Goal: Task Accomplishment & Management: Complete application form

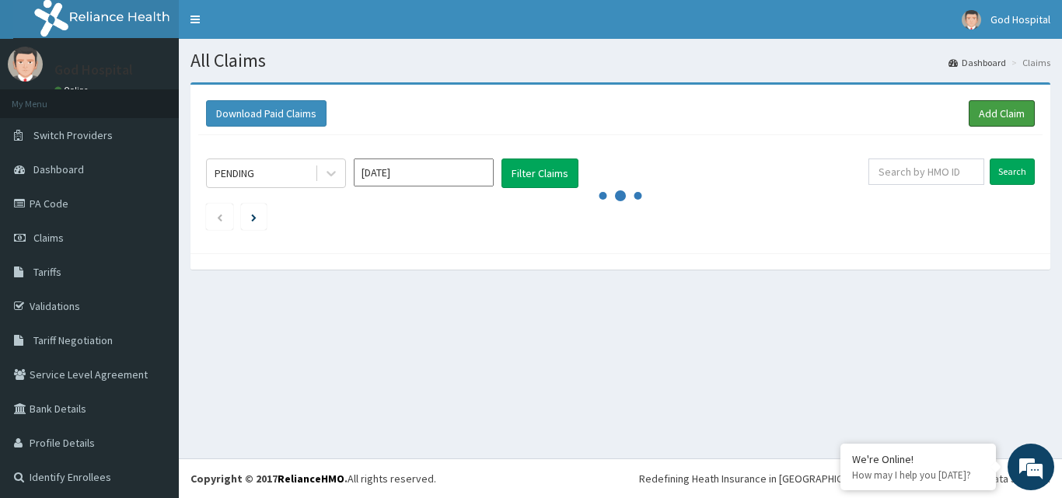
click at [979, 117] on link "Add Claim" at bounding box center [1001, 113] width 66 height 26
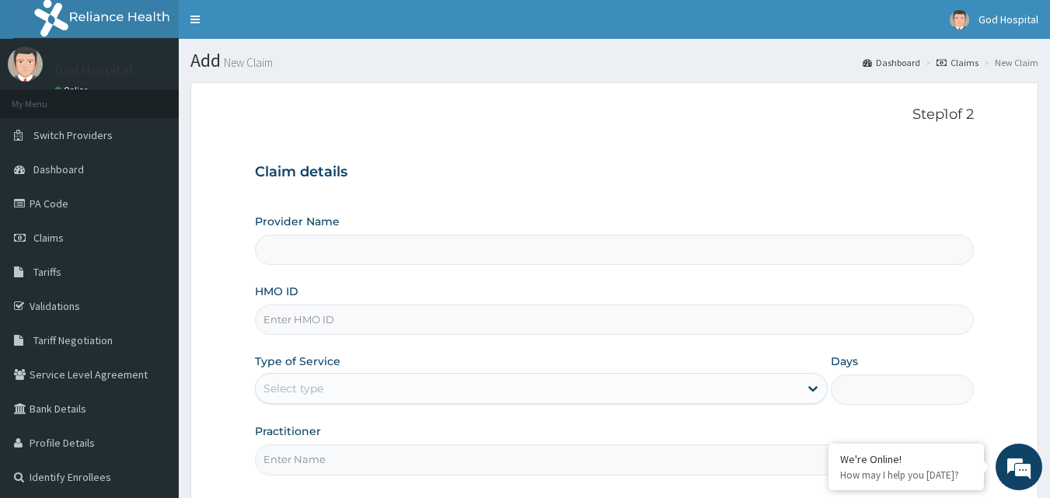
type input "God Cures Hospital"
click at [507, 314] on input "HMO ID" at bounding box center [615, 320] width 720 height 30
type input "Bxl/10136/a"
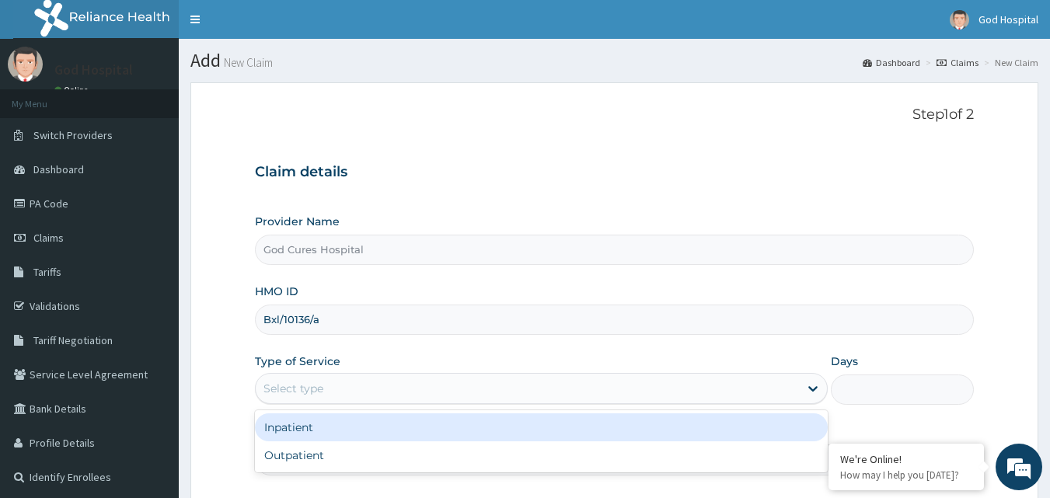
click at [410, 385] on div "Select type" at bounding box center [527, 388] width 543 height 25
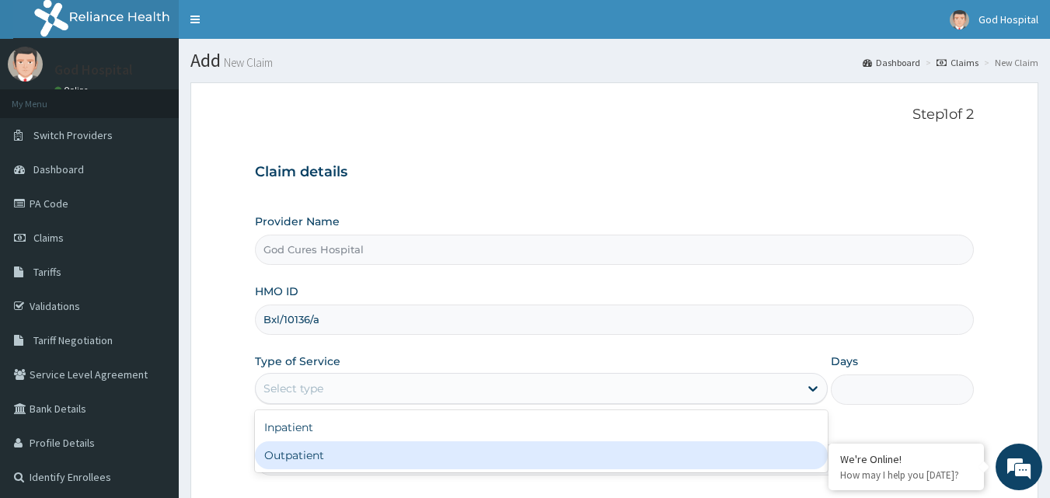
click at [403, 445] on div "Outpatient" at bounding box center [541, 455] width 573 height 28
type input "1"
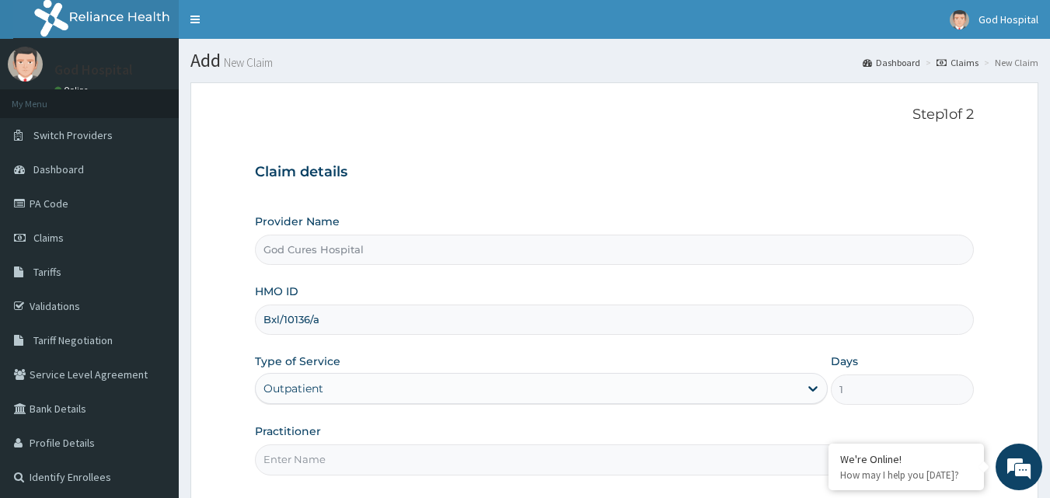
click at [387, 451] on input "Practitioner" at bounding box center [615, 460] width 720 height 30
type input "[PERSON_NAME]"
click at [416, 424] on div "Practitioner [PERSON_NAME]" at bounding box center [615, 449] width 720 height 51
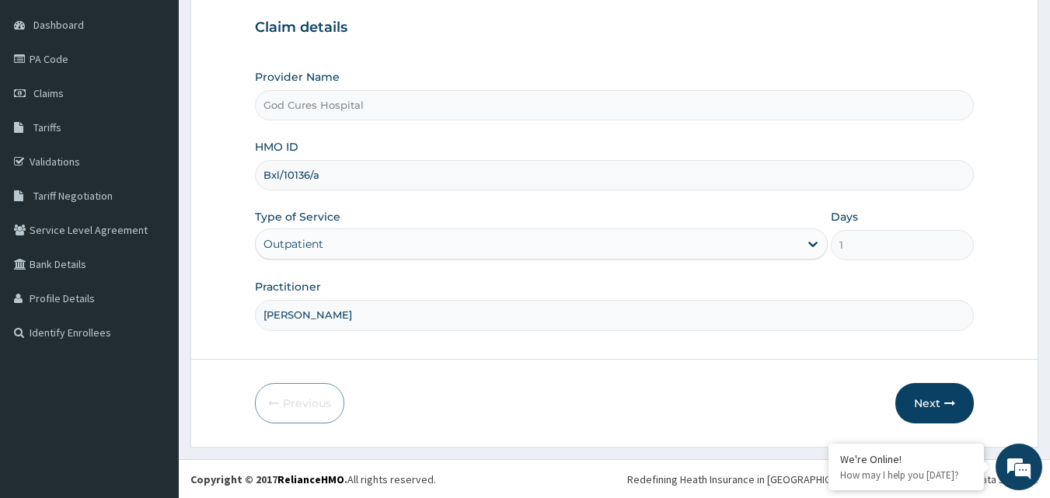
scroll to position [145, 0]
click at [932, 391] on button "Next" at bounding box center [934, 402] width 79 height 40
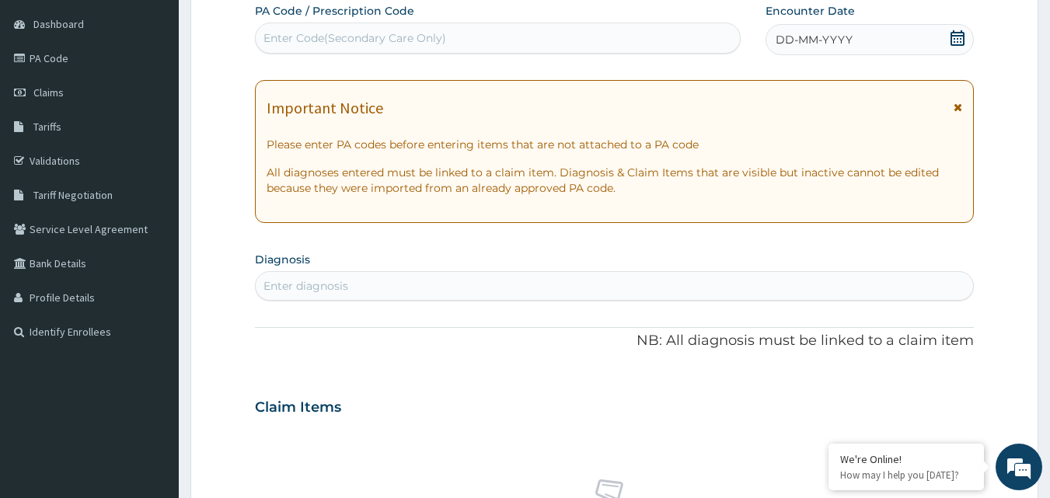
click at [958, 40] on icon at bounding box center [958, 38] width 16 height 16
click at [563, 278] on div "Enter diagnosis" at bounding box center [615, 286] width 718 height 25
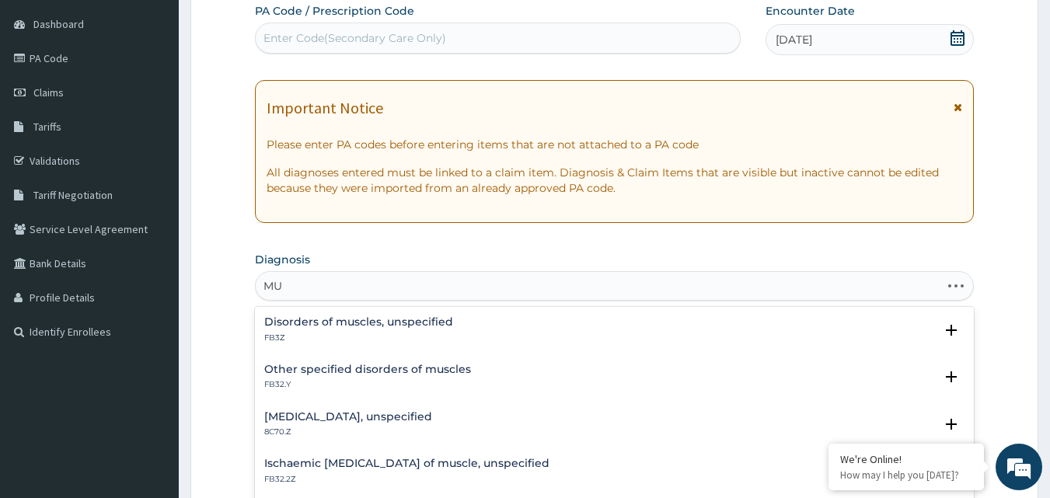
type input "M"
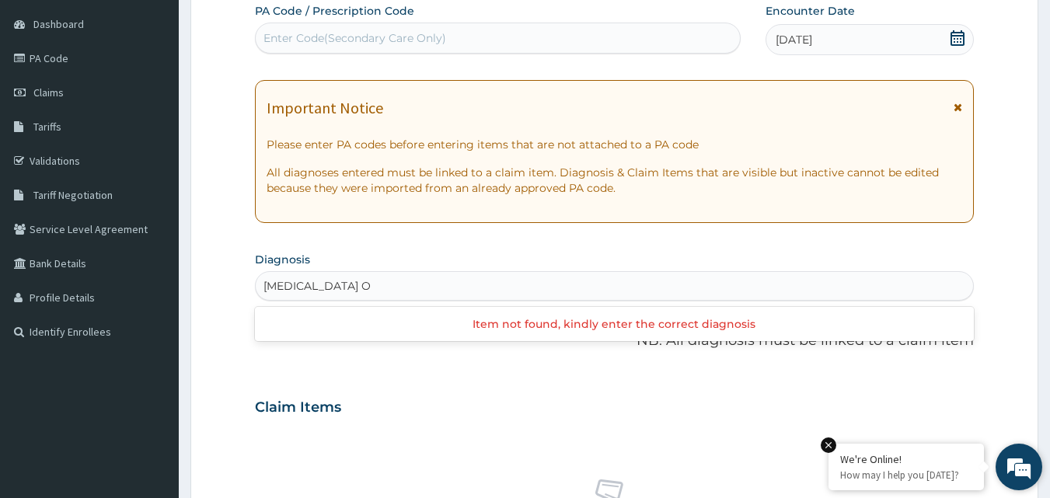
scroll to position [0, 0]
type input "S"
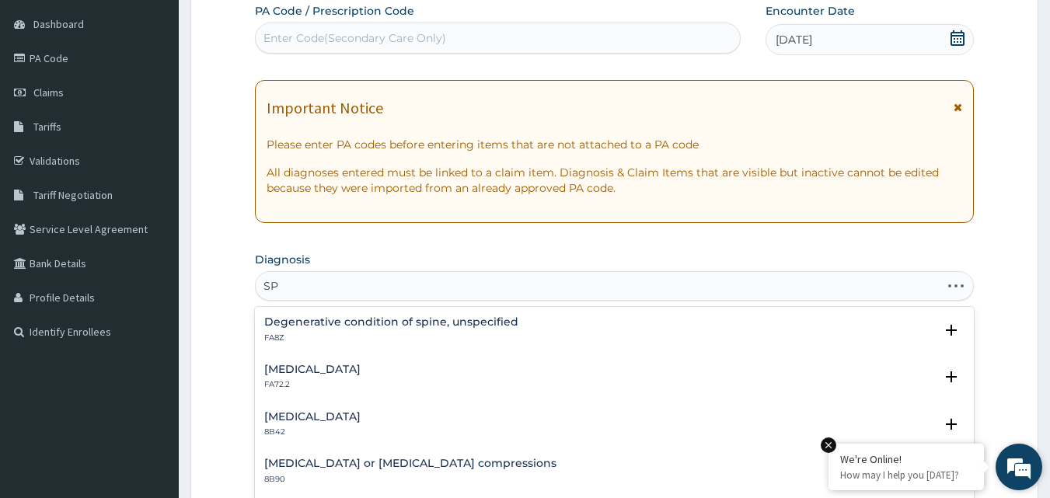
type input "S"
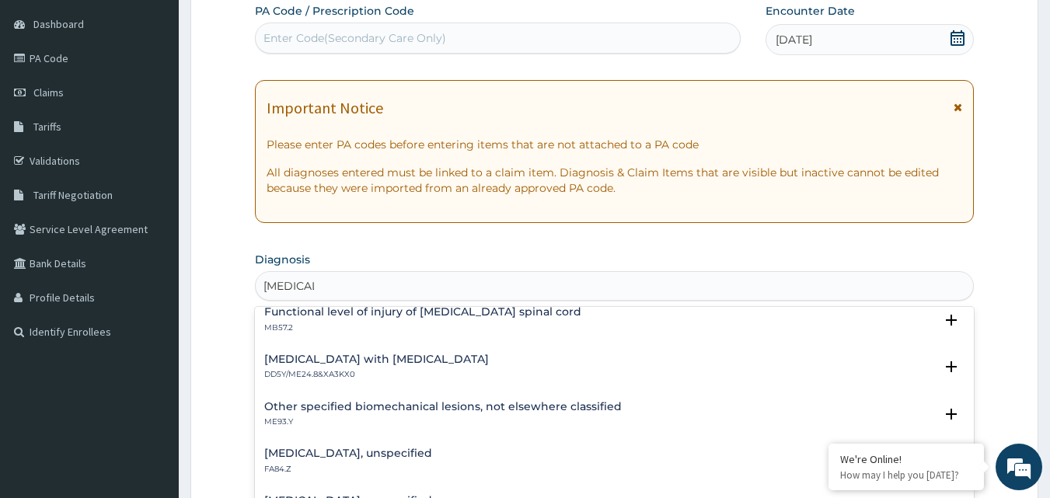
scroll to position [1747, 0]
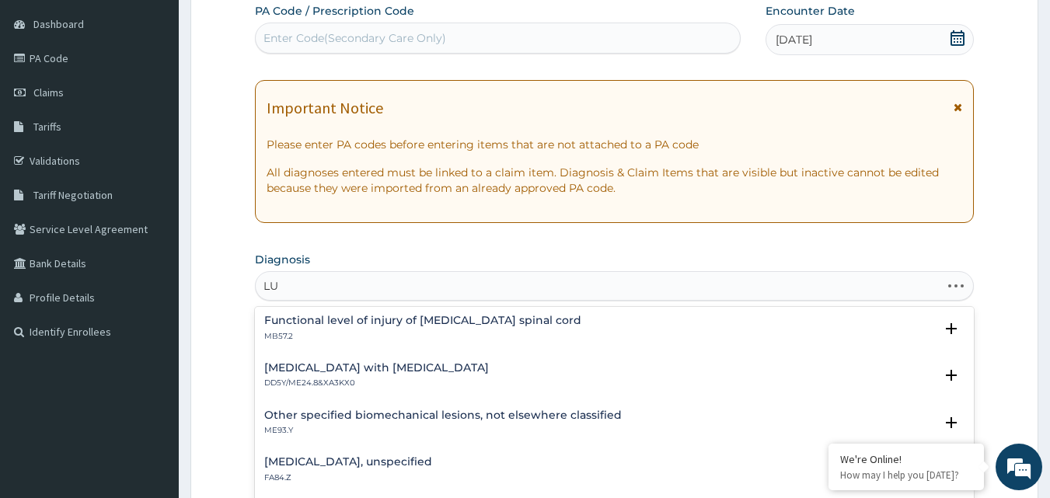
type input "L"
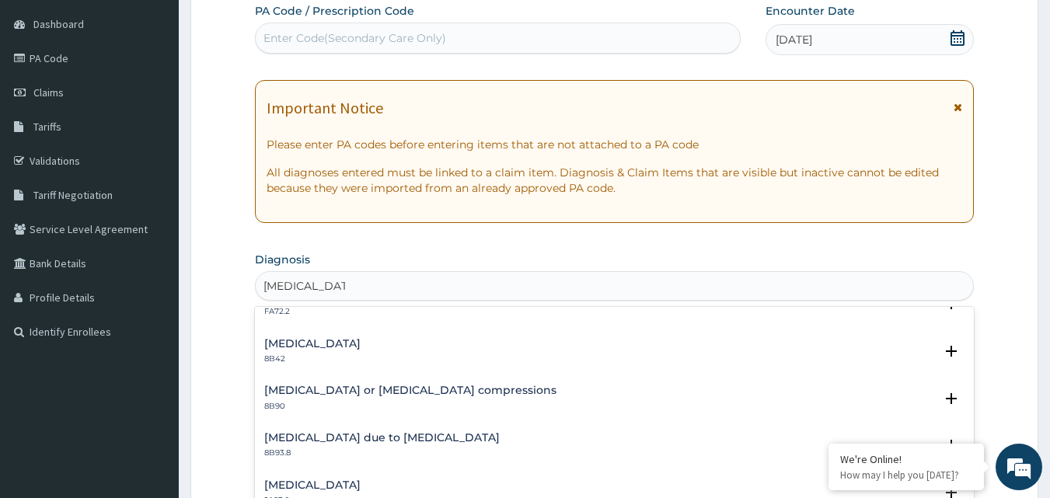
scroll to position [0, 0]
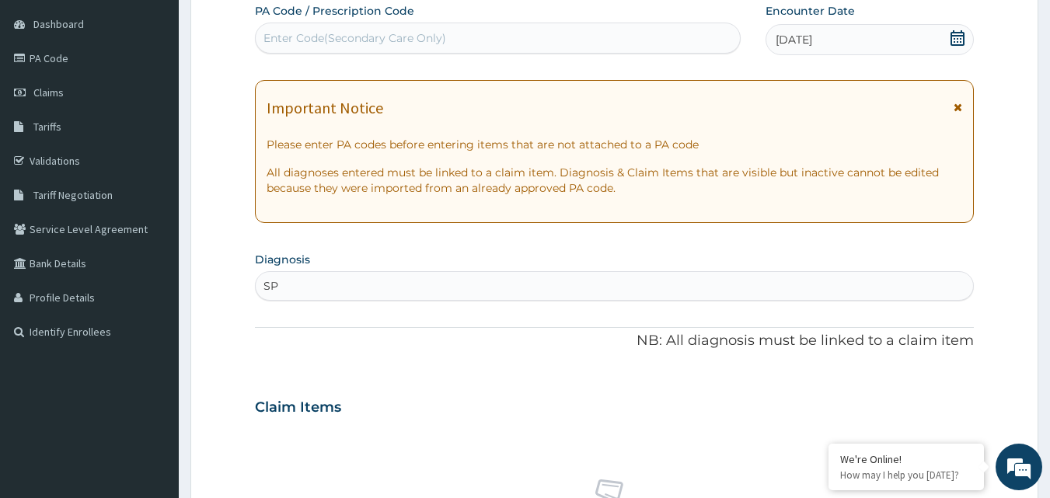
type input "S"
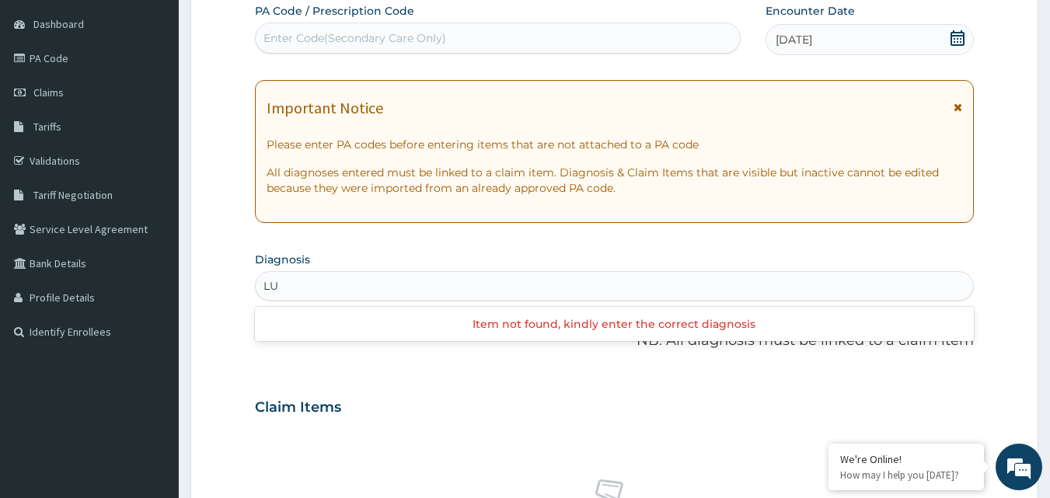
type input "L"
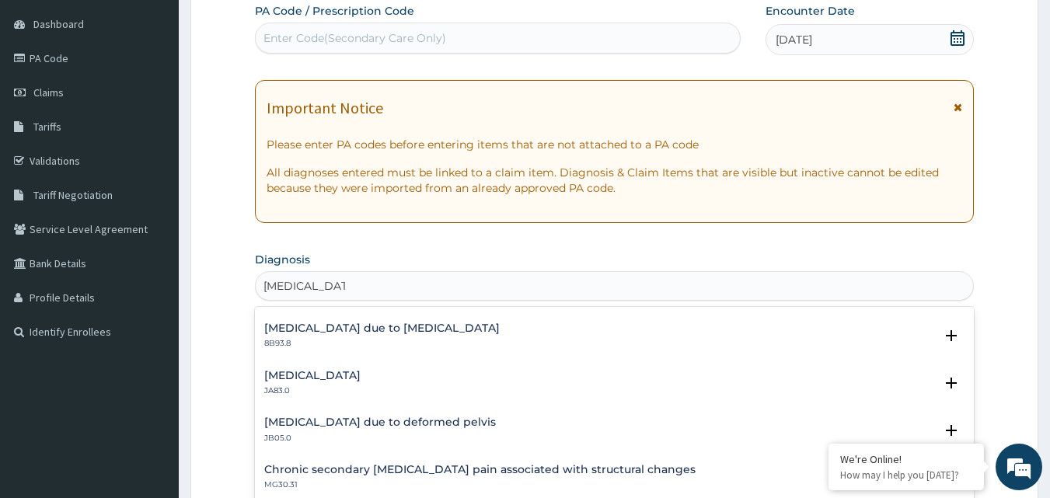
scroll to position [197, 0]
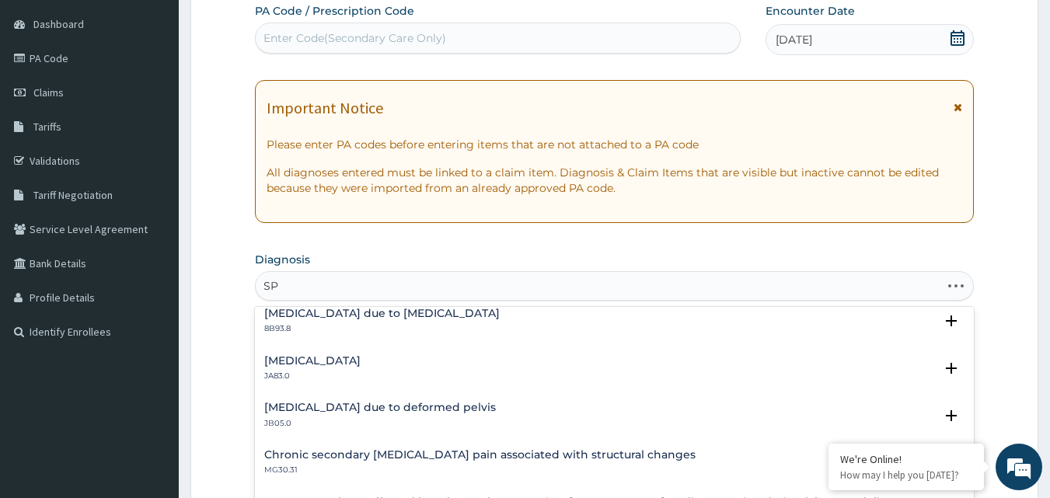
type input "S"
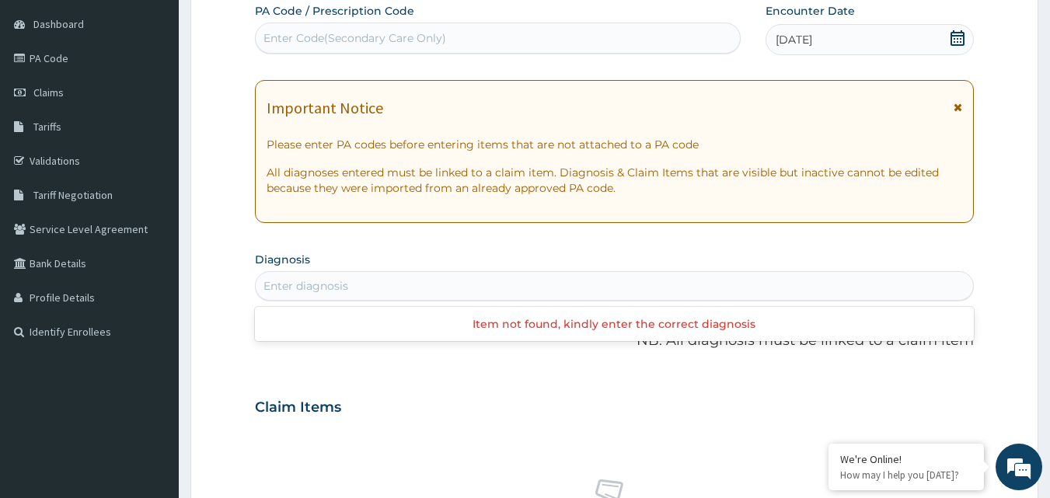
type input "L"
type input "O"
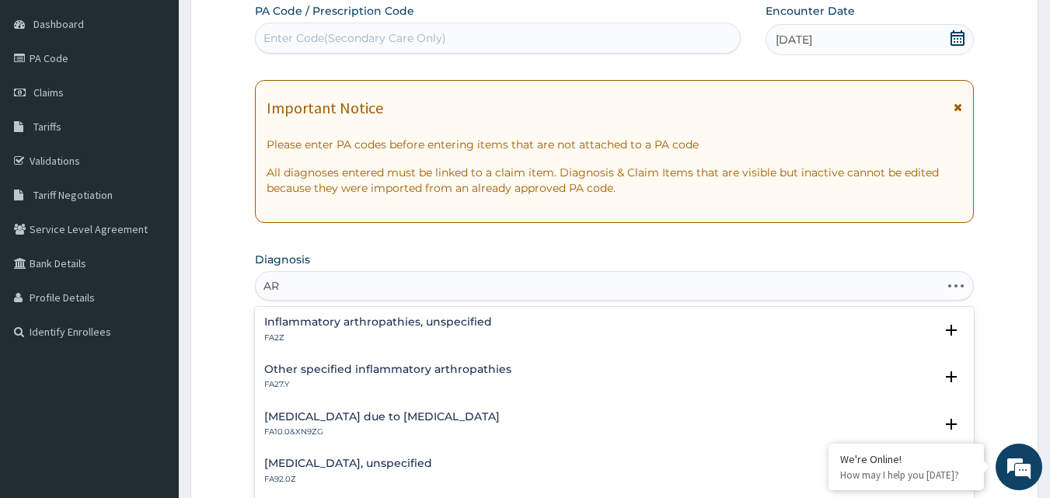
type input "A"
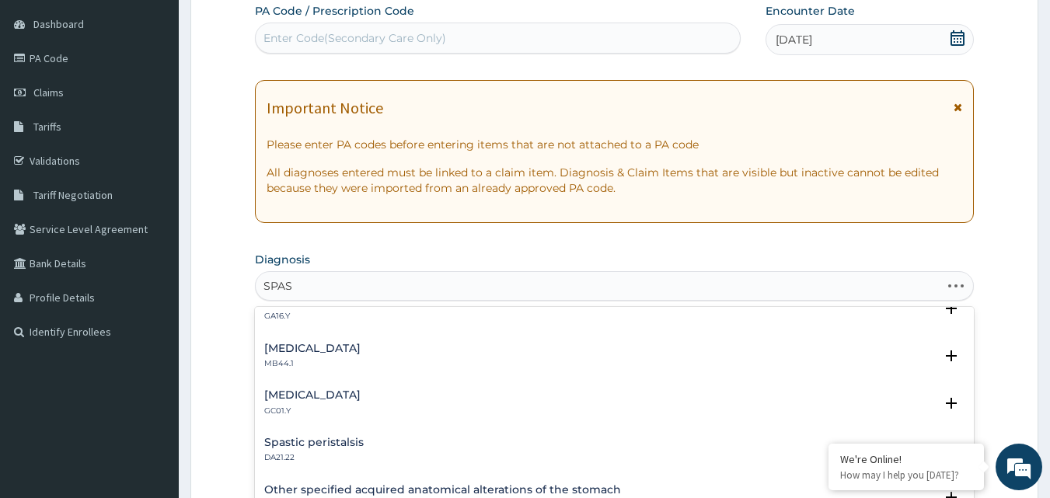
scroll to position [0, 0]
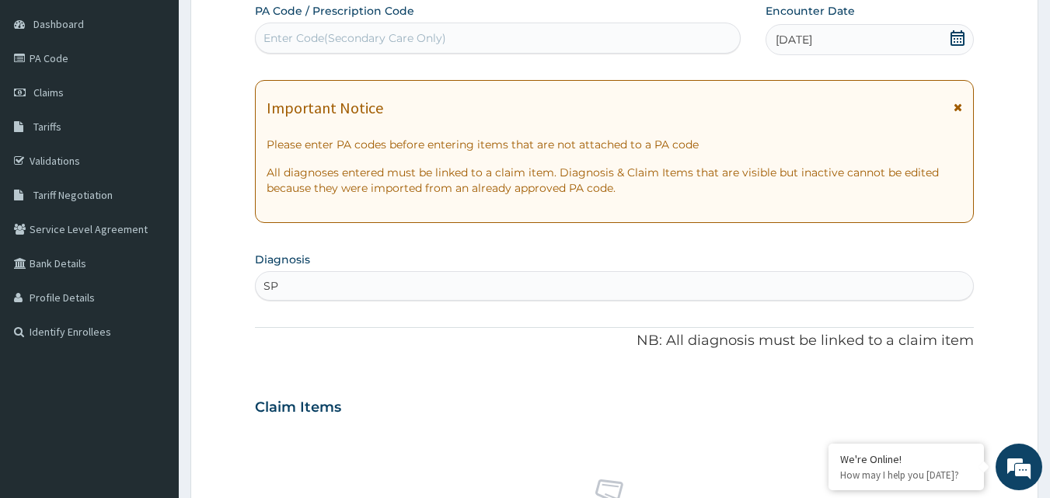
type input "S"
type input "MUSCLE"
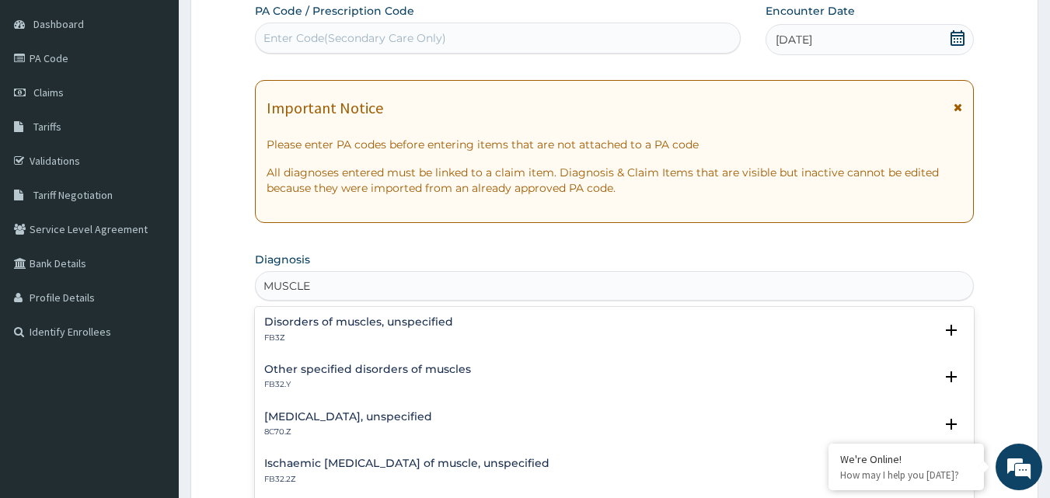
click at [470, 330] on div "Disorders of muscles, unspecified FB3Z" at bounding box center [614, 329] width 701 height 27
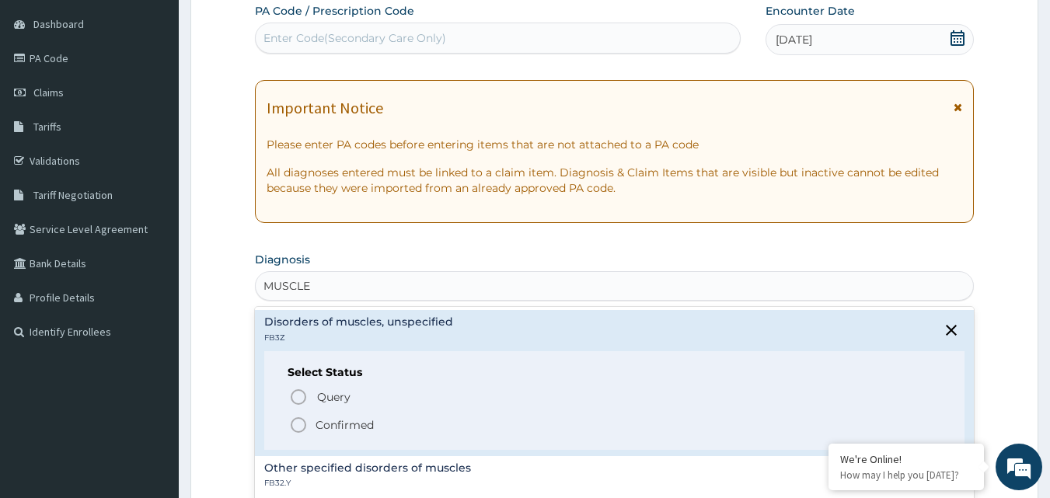
click at [293, 417] on icon "status option filled" at bounding box center [298, 425] width 19 height 19
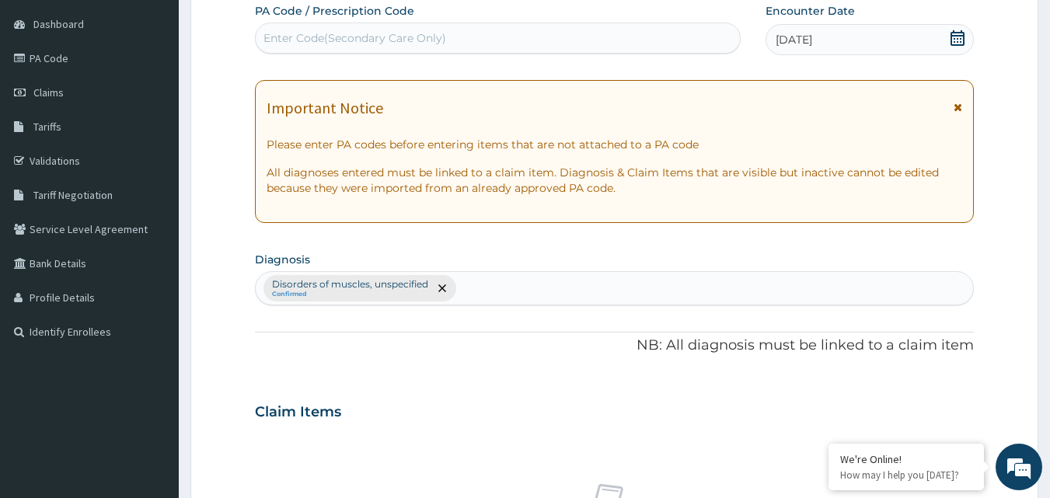
click at [453, 400] on div "Claim Items" at bounding box center [615, 409] width 720 height 40
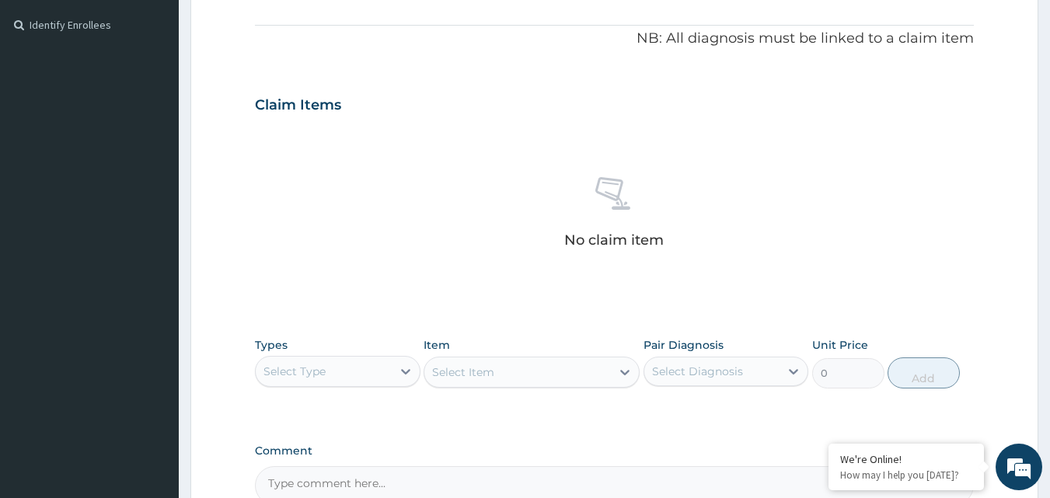
scroll to position [456, 0]
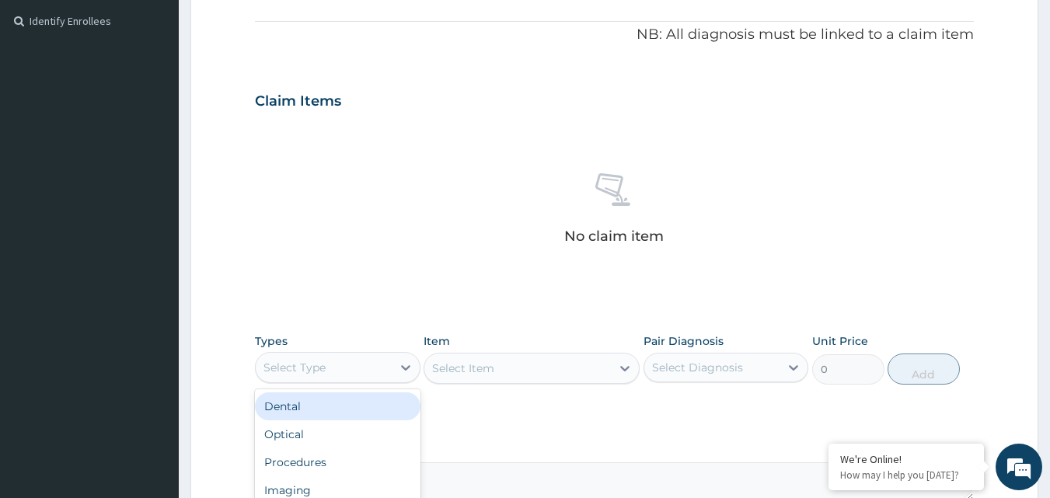
click at [341, 356] on div "Select Type" at bounding box center [324, 367] width 136 height 25
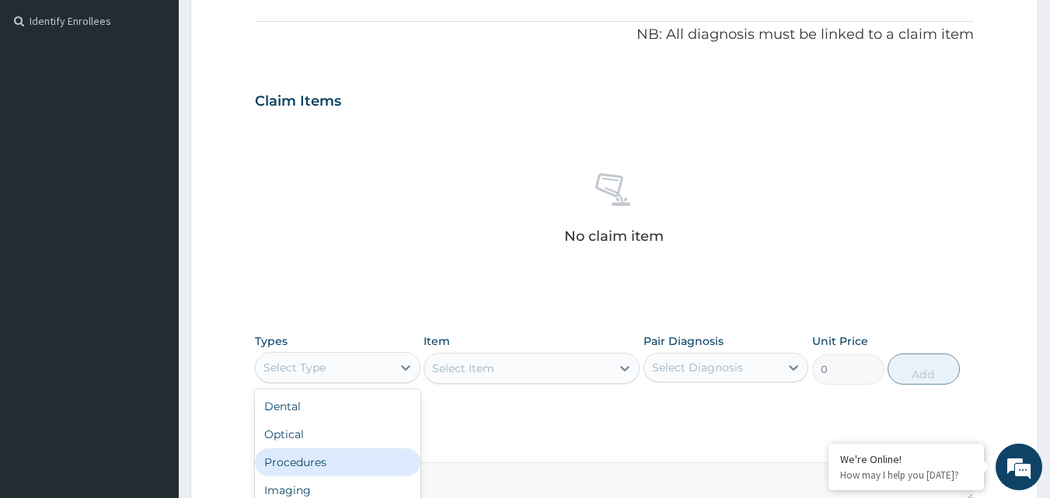
click at [326, 457] on div "Procedures" at bounding box center [338, 462] width 166 height 28
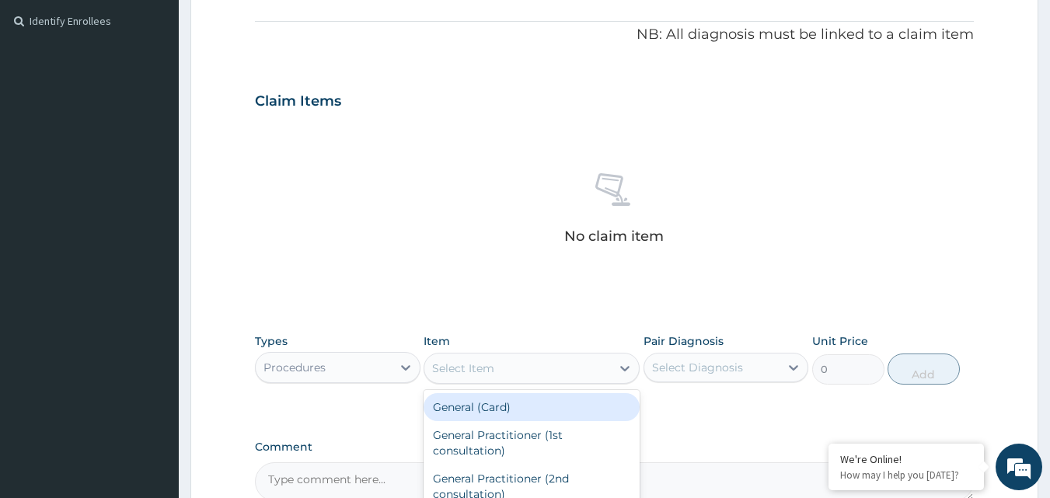
click at [480, 379] on div "Select Item" at bounding box center [517, 368] width 187 height 25
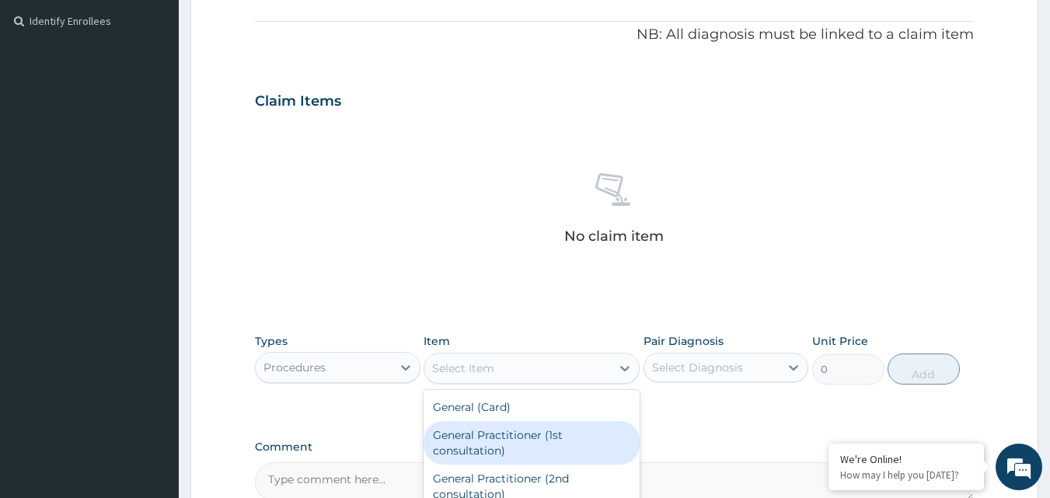
click at [504, 435] on div "General Practitioner (1st consultation)" at bounding box center [532, 443] width 216 height 44
type input "4000"
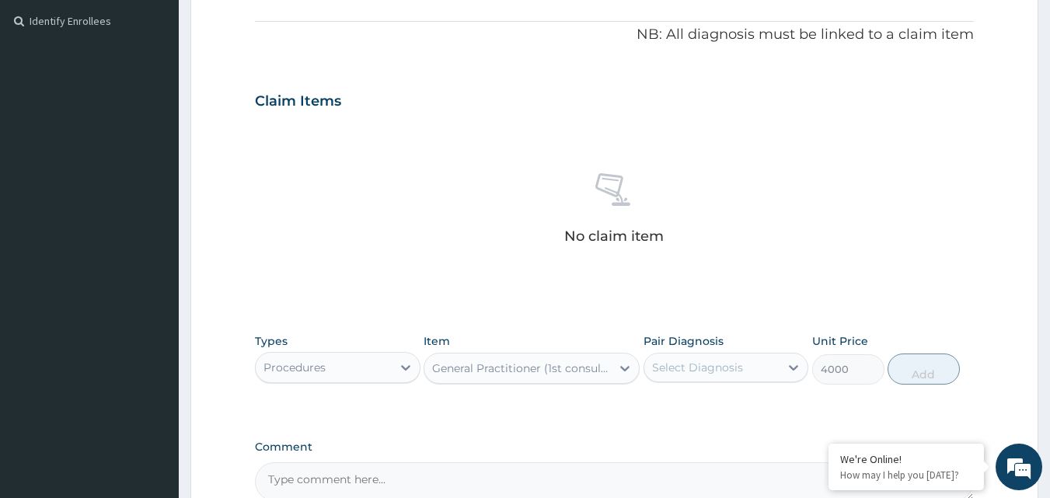
click at [684, 378] on div "Select Diagnosis" at bounding box center [712, 367] width 136 height 25
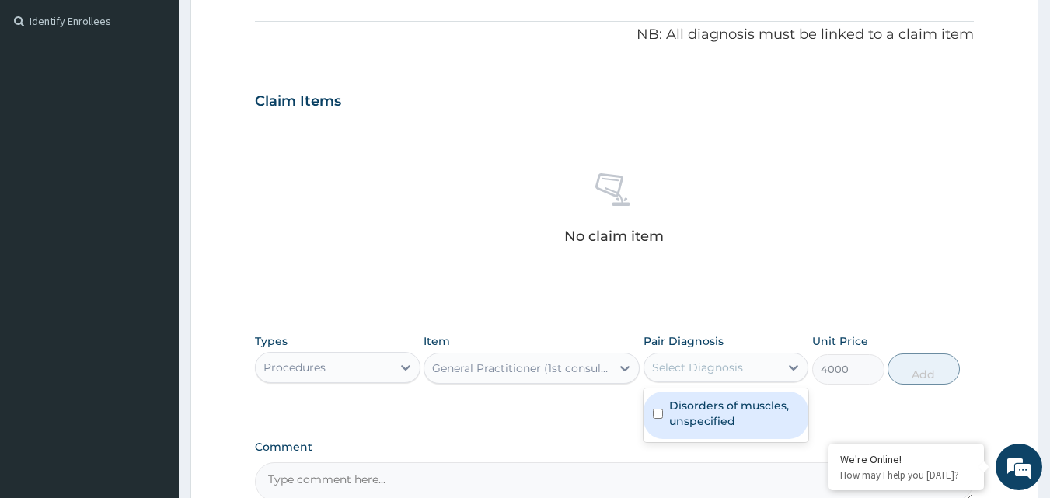
click at [677, 422] on label "Disorders of muscles, unspecified" at bounding box center [734, 413] width 131 height 31
checkbox input "true"
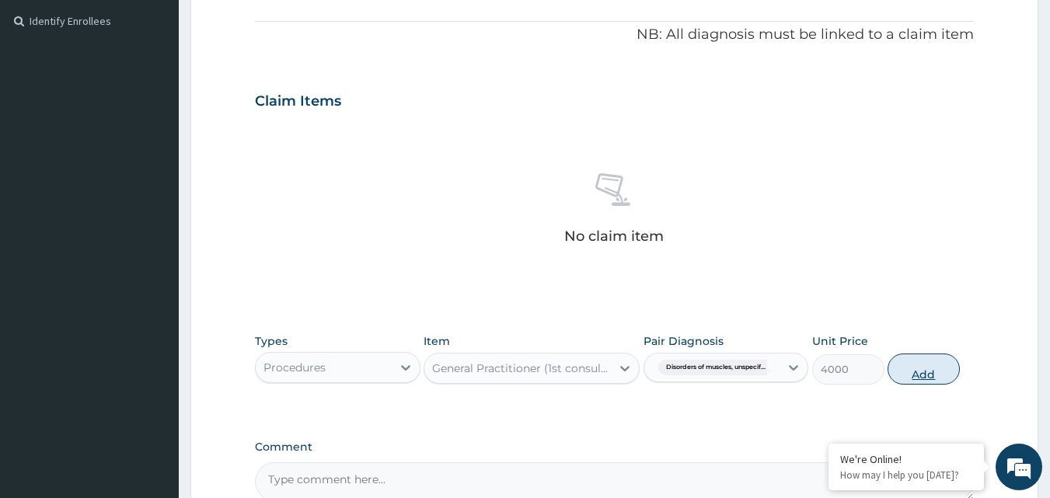
click at [927, 372] on button "Add" at bounding box center [924, 369] width 72 height 31
type input "0"
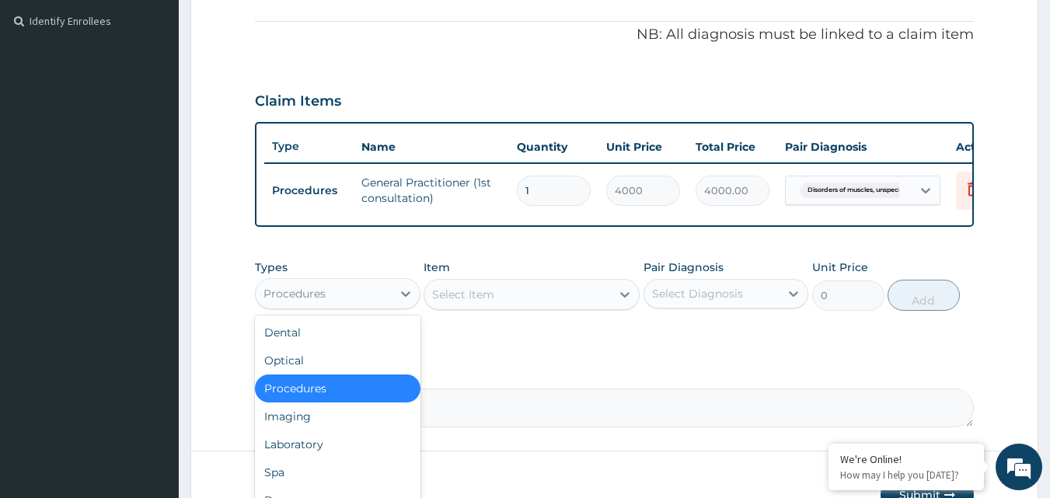
click at [317, 302] on div "Procedures" at bounding box center [294, 294] width 62 height 16
type input "DR"
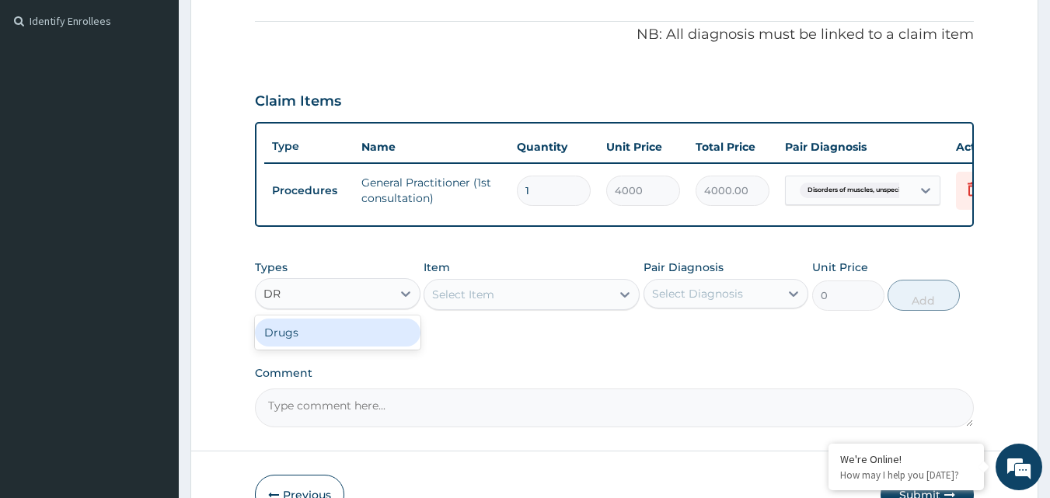
click at [323, 342] on div "Drugs" at bounding box center [338, 333] width 166 height 28
click at [478, 302] on div "Select Item" at bounding box center [463, 295] width 62 height 16
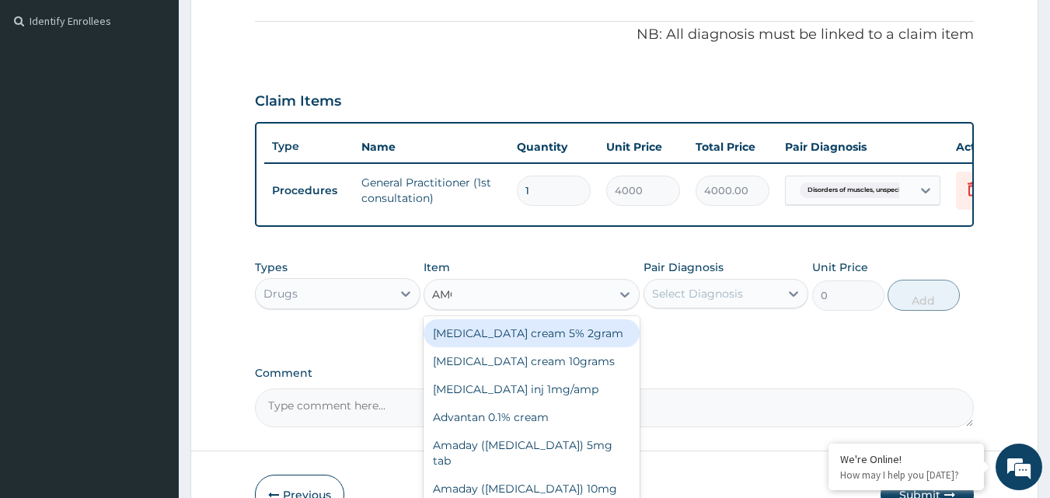
type input "AMOX"
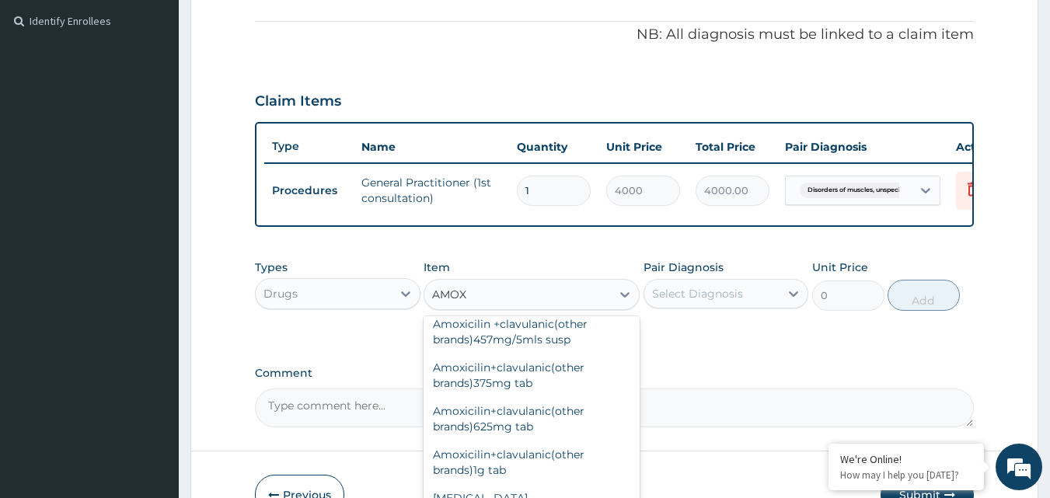
scroll to position [81, 0]
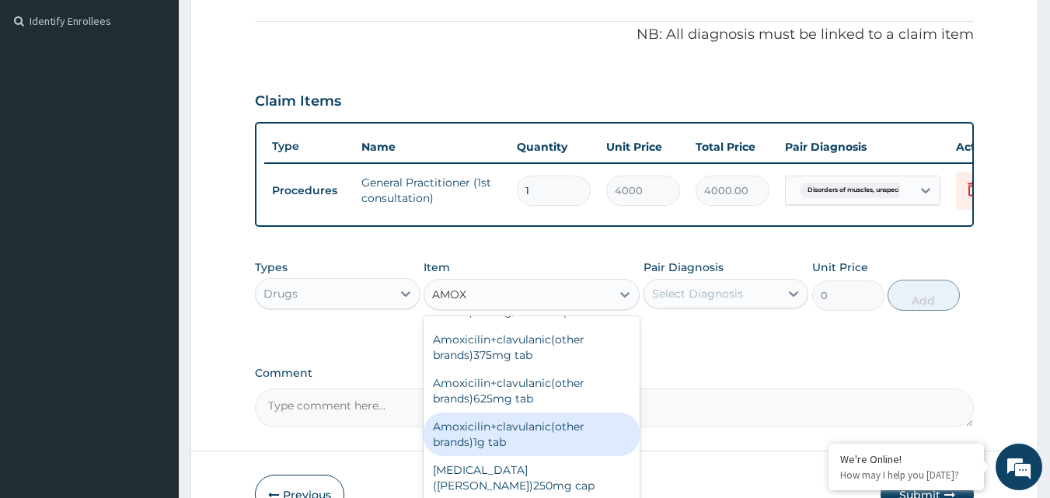
click at [523, 451] on div "Amoxicilin+clavulanic(other brands)1g tab" at bounding box center [532, 435] width 216 height 44
type input "230.4"
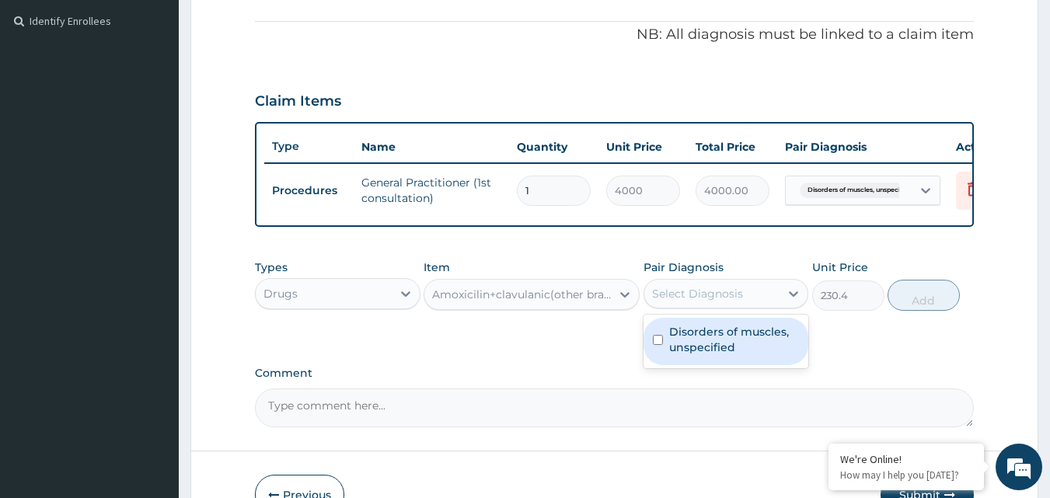
drag, startPoint x: 714, startPoint y: 311, endPoint x: 714, endPoint y: 351, distance: 39.6
click at [714, 309] on div "option Disorders of muscles, unspecified, selected. option Disorders of muscles…" at bounding box center [727, 294] width 166 height 30
click at [714, 351] on label "Disorders of muscles, unspecified" at bounding box center [734, 339] width 131 height 31
checkbox input "true"
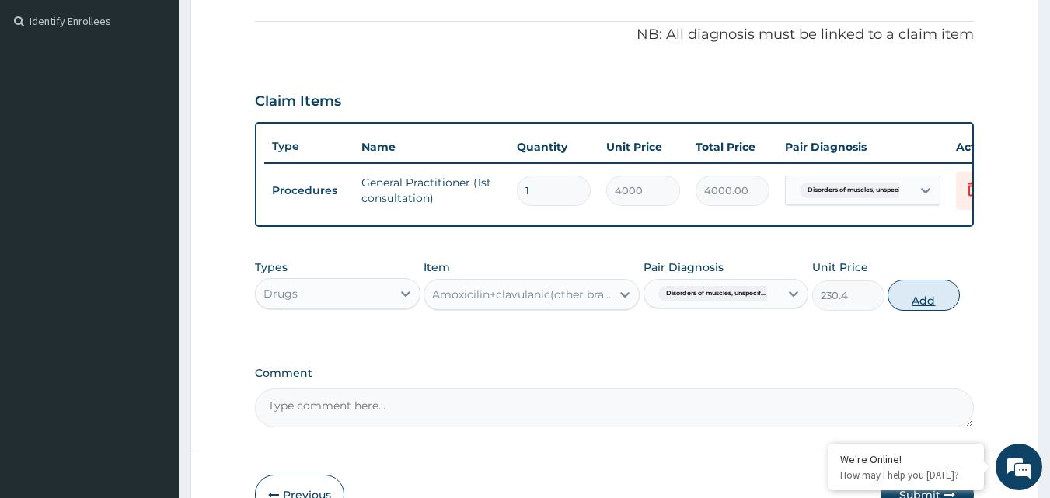
click at [911, 306] on button "Add" at bounding box center [924, 295] width 72 height 31
type input "0"
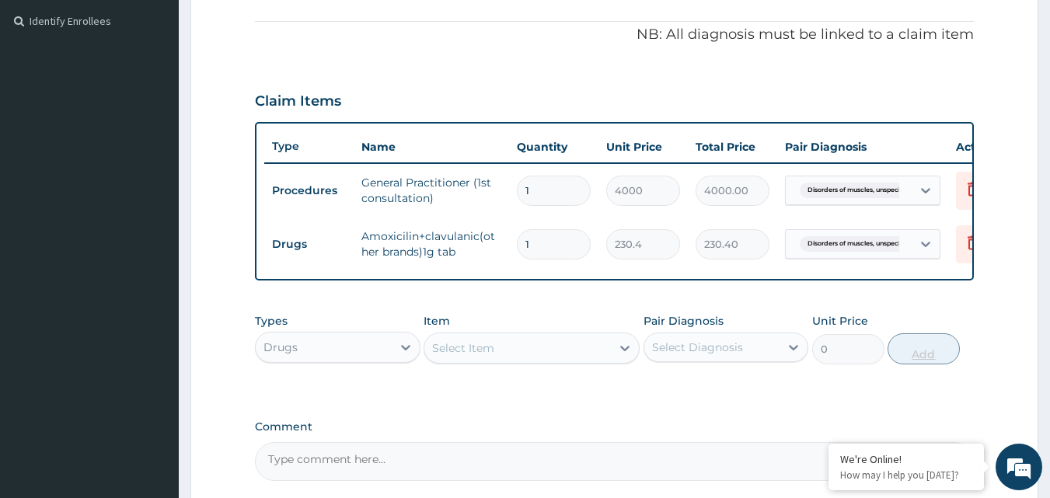
type input "14"
type input "3225.60"
type input "14"
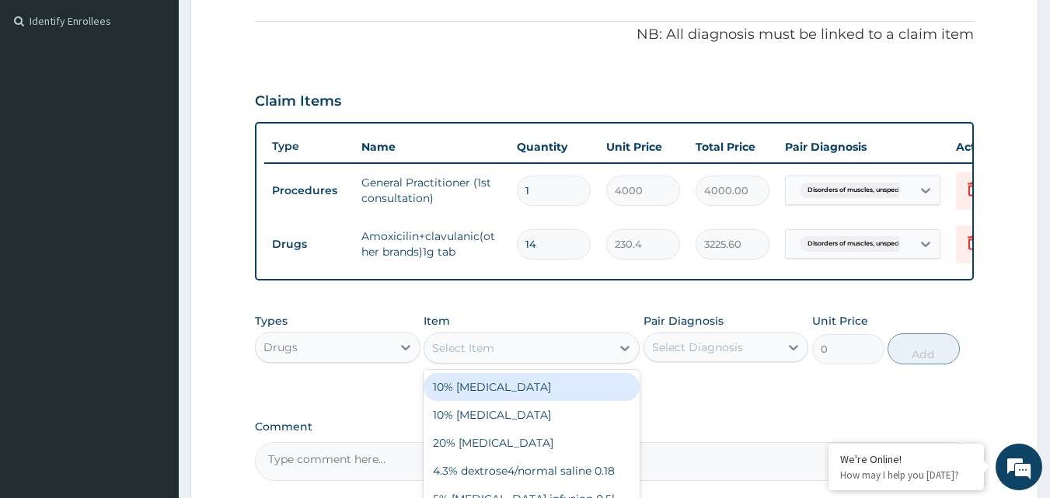
click at [463, 352] on div "Select Item" at bounding box center [463, 348] width 62 height 16
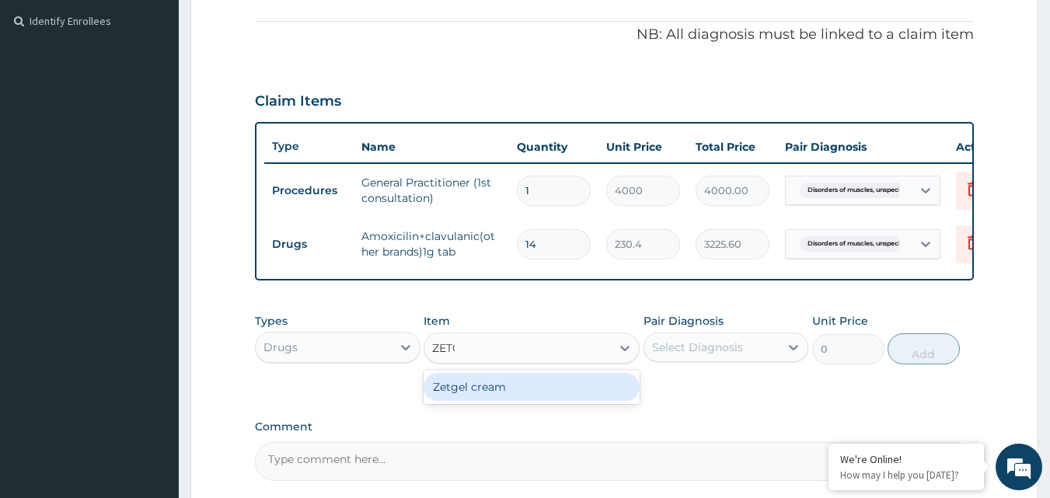
type input "ZETGE"
click at [489, 401] on div "Zetgel cream" at bounding box center [532, 387] width 216 height 28
type input "1152"
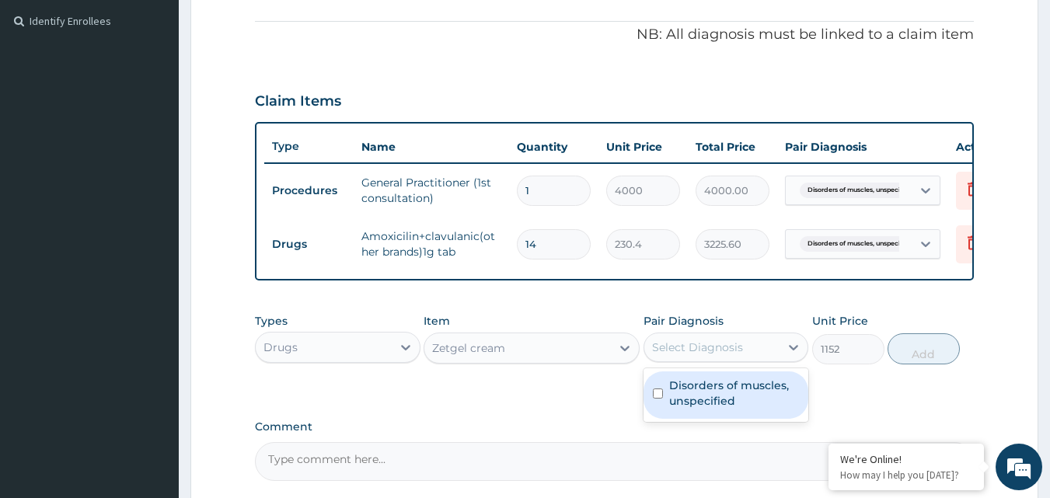
click at [678, 352] on div "Select Diagnosis" at bounding box center [697, 348] width 91 height 16
click at [690, 400] on label "Disorders of muscles, unspecified" at bounding box center [734, 393] width 131 height 31
checkbox input "true"
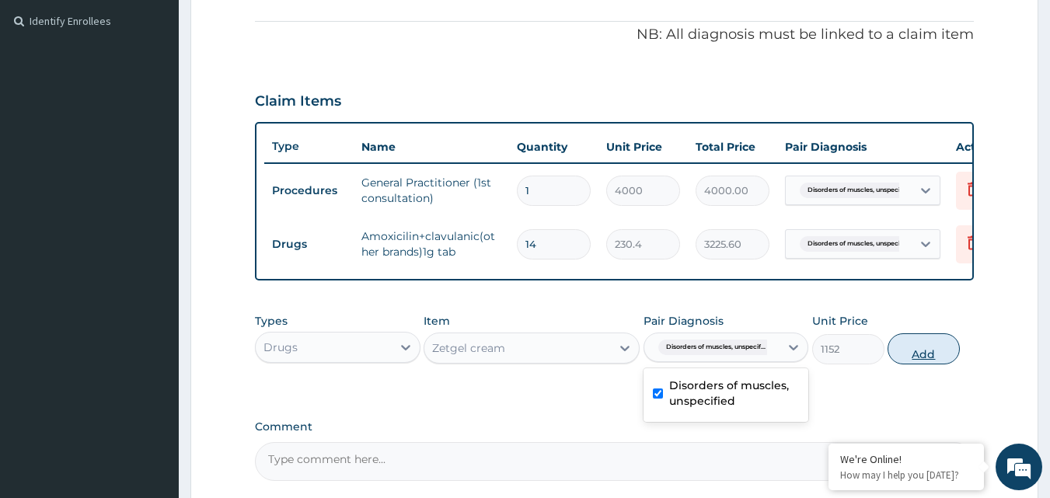
click at [919, 365] on button "Add" at bounding box center [924, 348] width 72 height 31
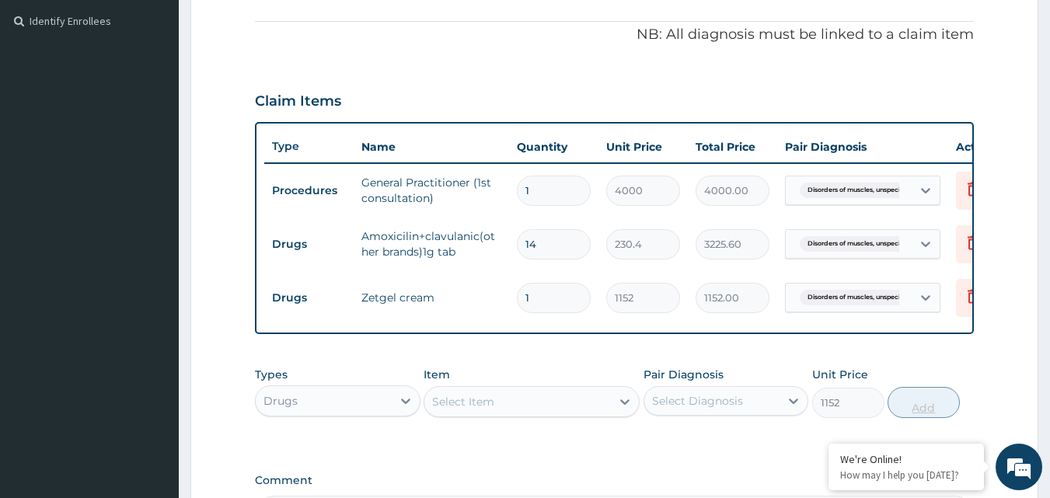
type input "0"
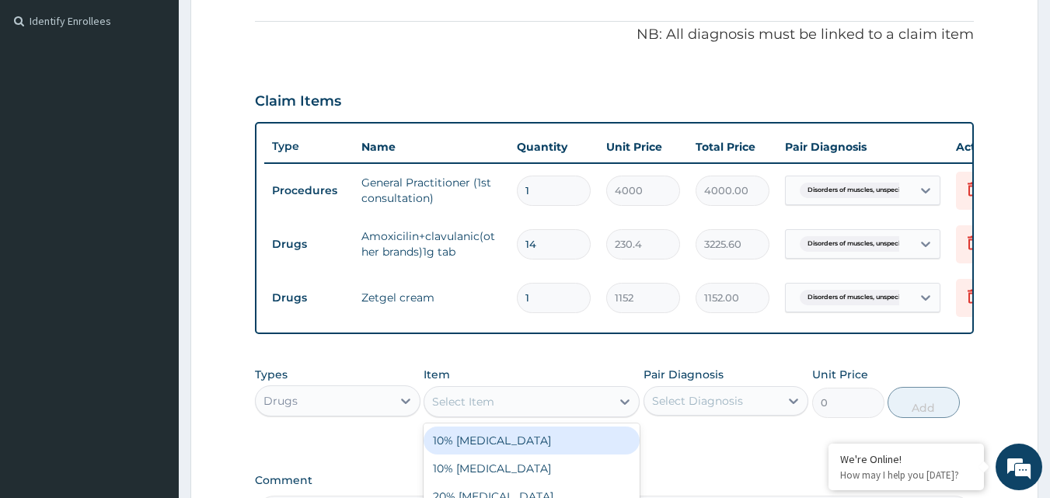
click at [525, 414] on div "Select Item" at bounding box center [517, 401] width 187 height 25
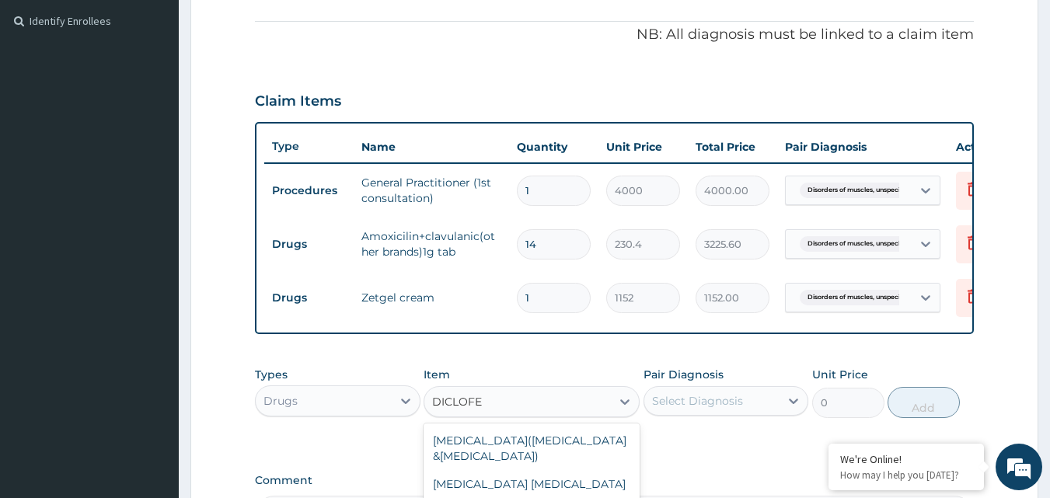
type input "DICLOFE"
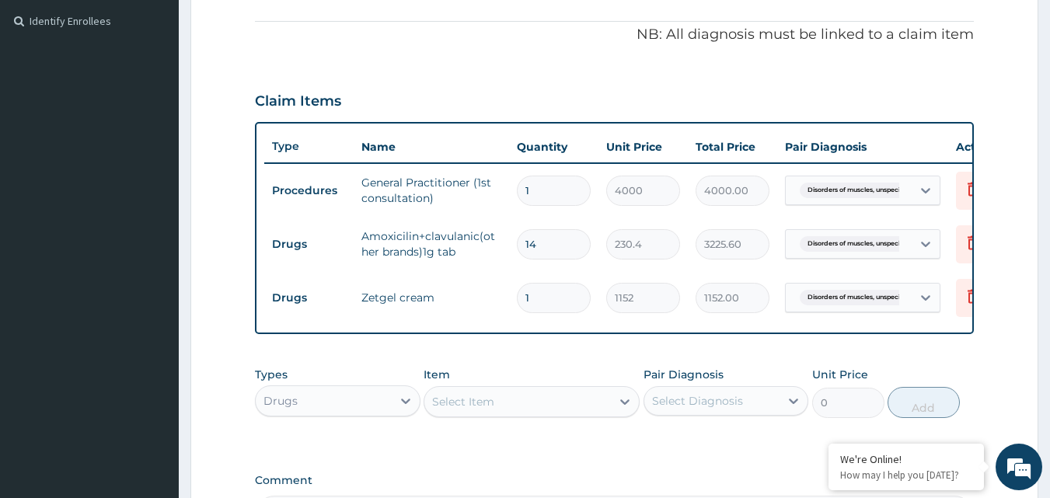
click at [678, 446] on div "Types Drugs Item Select Item Pair Diagnosis Select Diagnosis Unit Price 0 Add" at bounding box center [615, 404] width 720 height 90
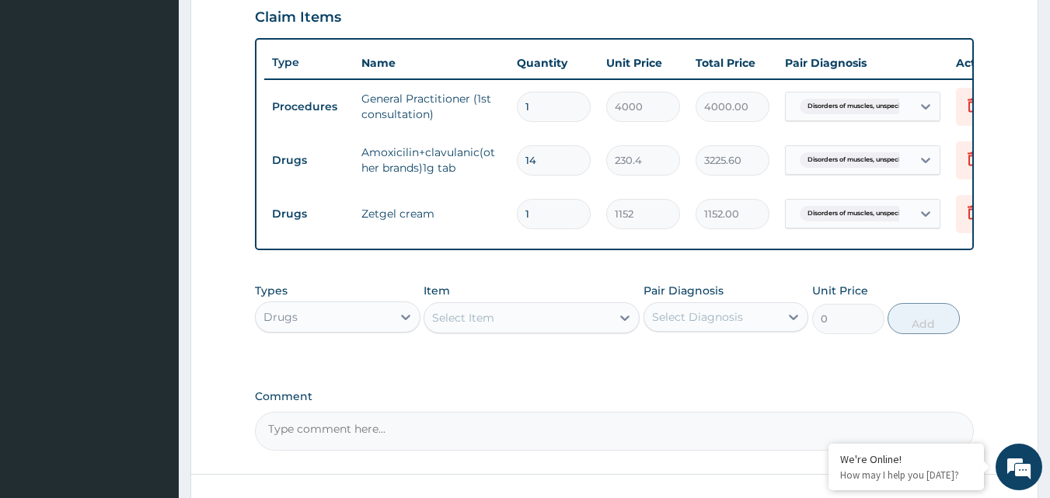
scroll to position [668, 0]
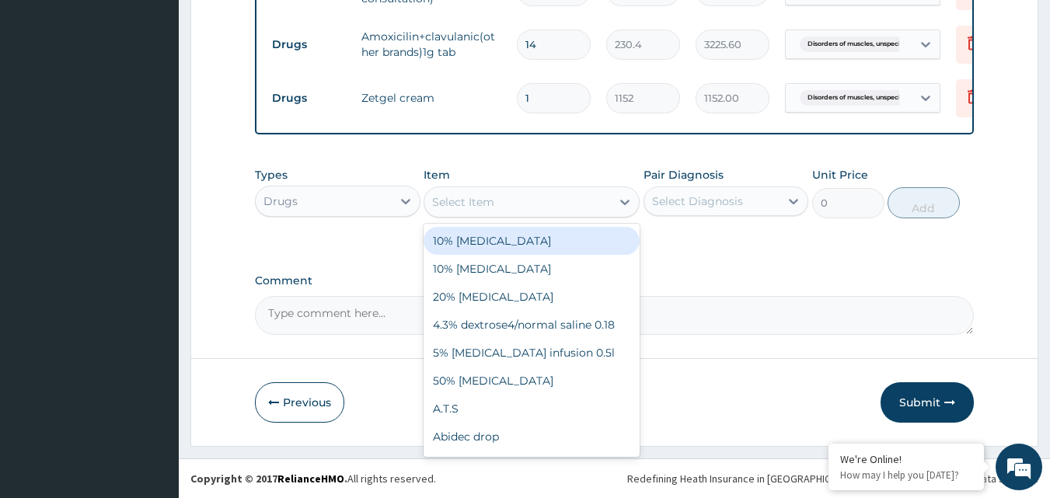
click at [524, 208] on div "Select Item" at bounding box center [517, 202] width 187 height 25
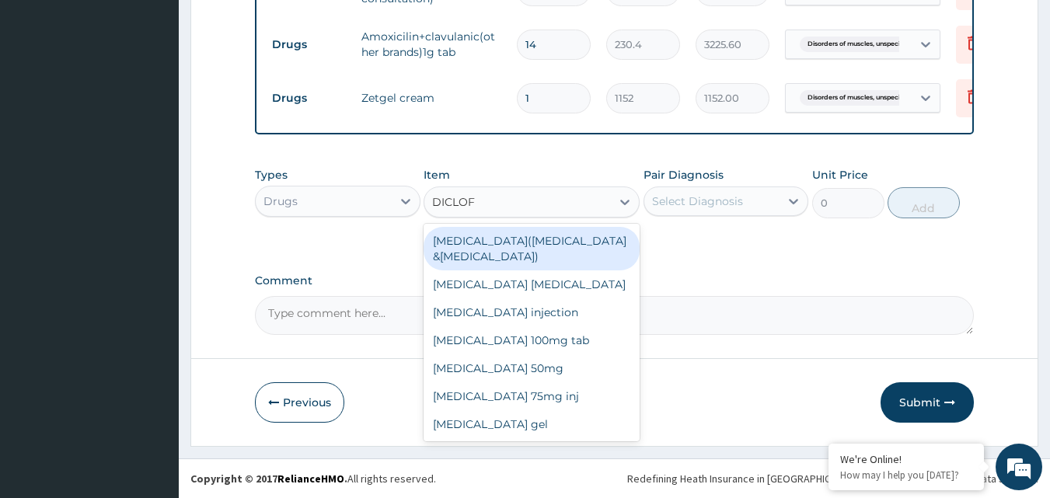
type input "DICLOFE"
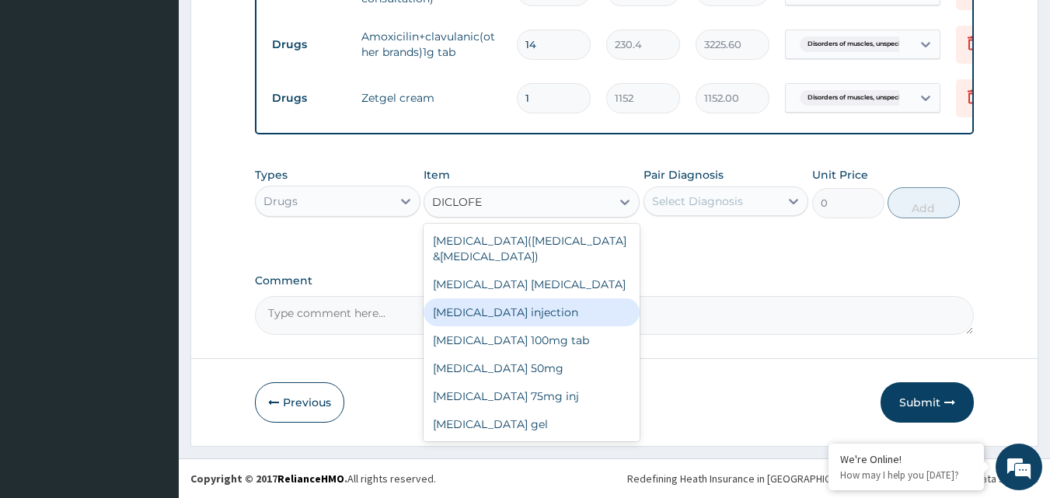
click at [566, 298] on div "[MEDICAL_DATA] injection" at bounding box center [532, 312] width 216 height 28
type input "288"
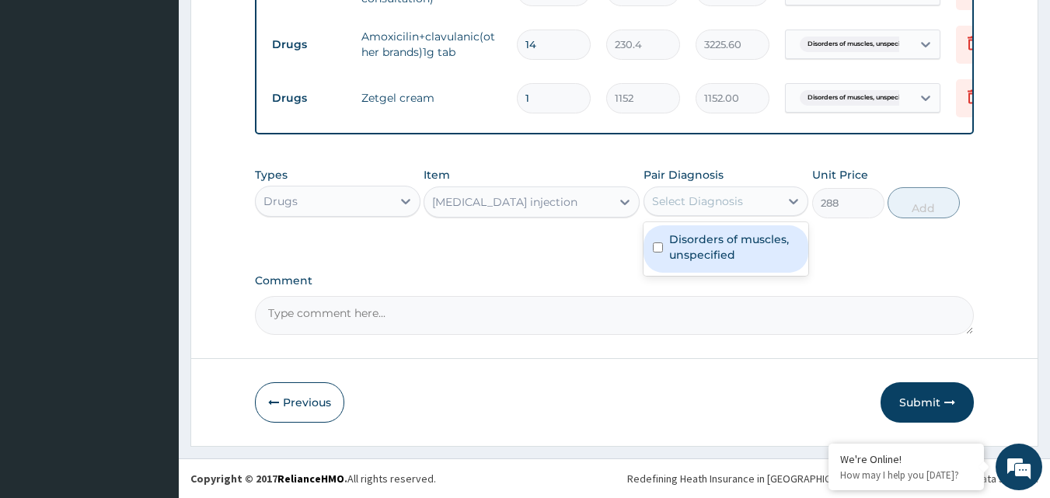
drag, startPoint x: 686, startPoint y: 210, endPoint x: 686, endPoint y: 244, distance: 34.2
click at [686, 216] on div "option Disorders of muscles, unspecified, selected. option Disorders of muscles…" at bounding box center [727, 202] width 166 height 30
click at [686, 244] on label "Disorders of muscles, unspecified" at bounding box center [734, 247] width 131 height 31
checkbox input "true"
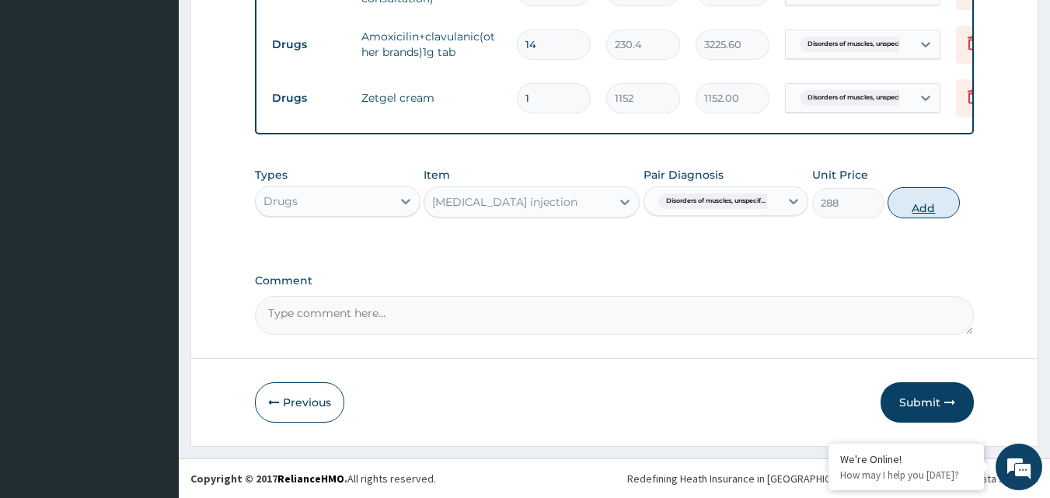
click at [913, 211] on button "Add" at bounding box center [924, 202] width 72 height 31
type input "0"
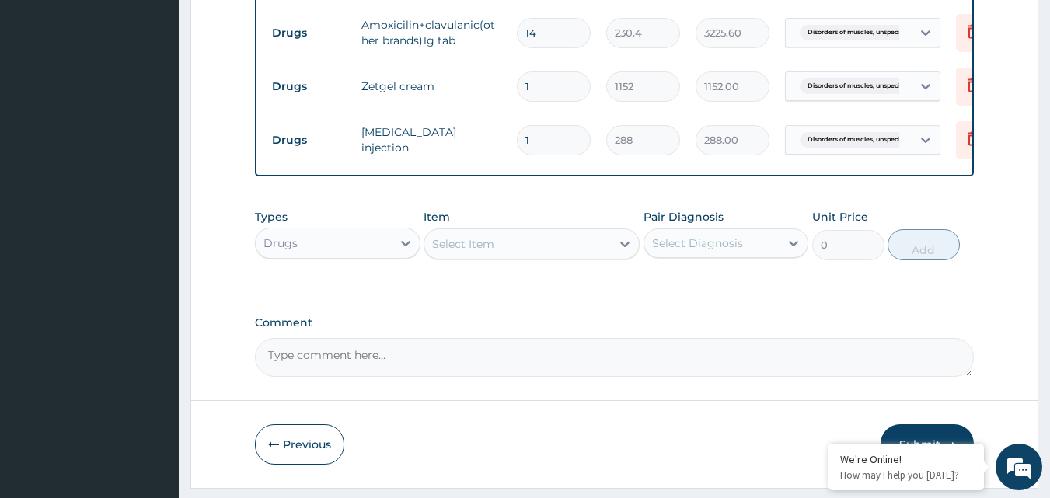
click at [591, 247] on div "Select Item" at bounding box center [517, 244] width 187 height 25
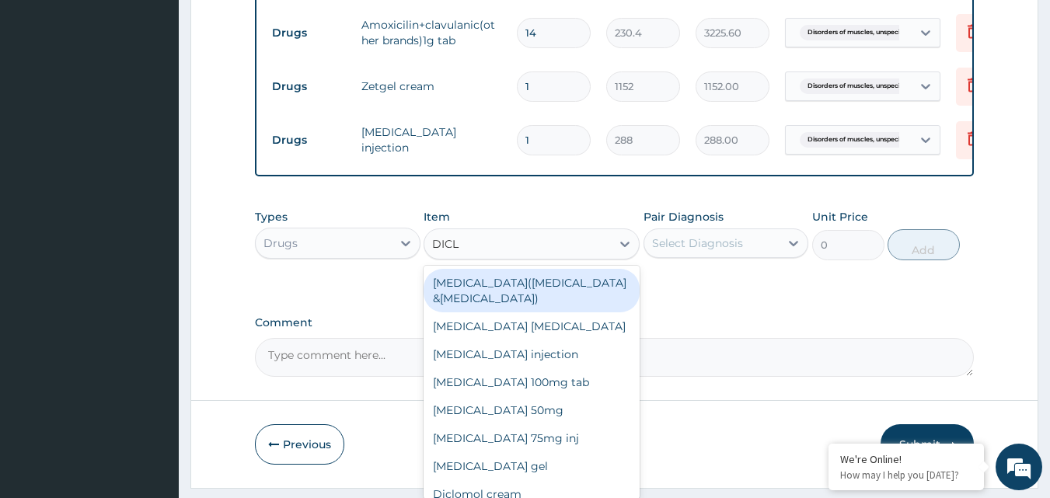
type input "DICLO"
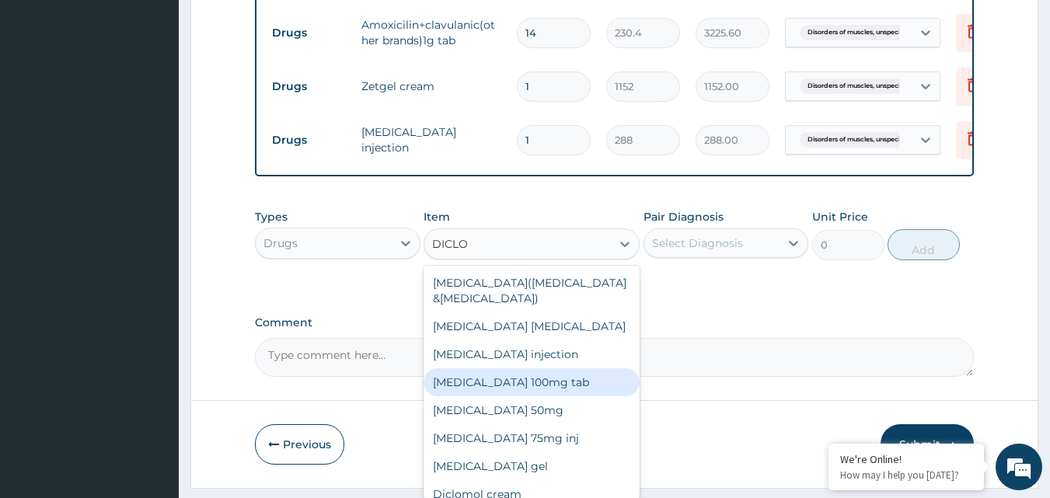
click at [501, 396] on div "[MEDICAL_DATA] 100mg tab" at bounding box center [532, 382] width 216 height 28
type input "64.8"
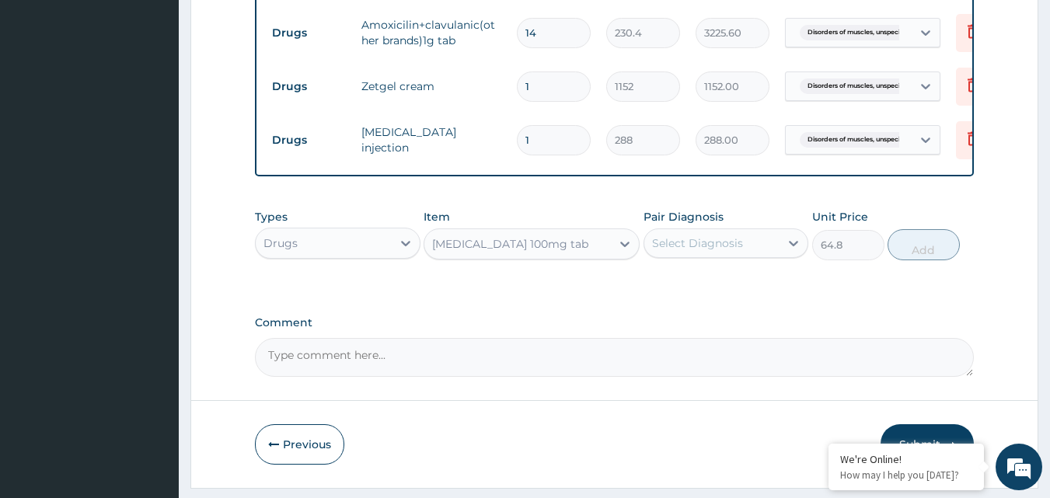
click at [763, 260] on div "Pair Diagnosis Select Diagnosis" at bounding box center [727, 234] width 166 height 51
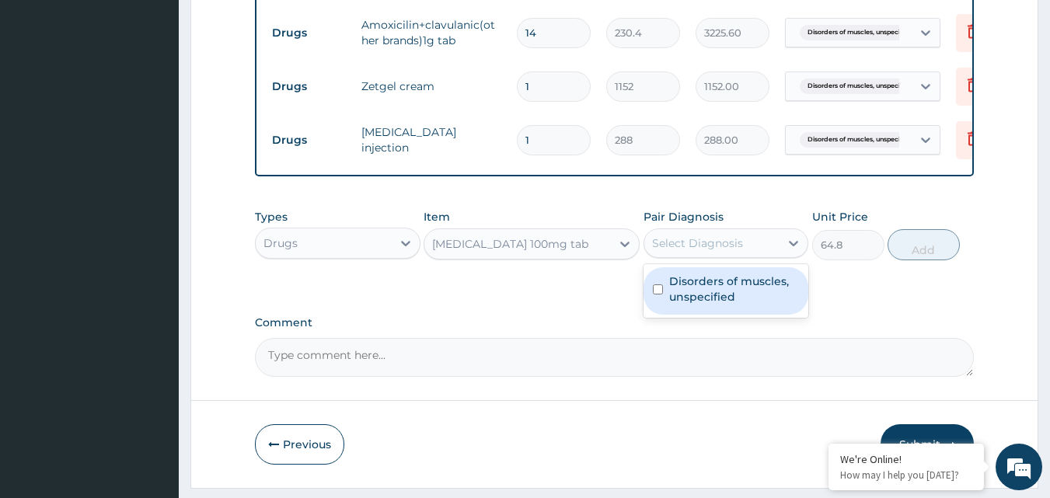
drag, startPoint x: 750, startPoint y: 262, endPoint x: 743, endPoint y: 305, distance: 43.3
click at [743, 258] on div "option Disorders of muscles, unspecified, selected. option Disorders of muscles…" at bounding box center [727, 244] width 166 height 30
click at [743, 305] on label "Disorders of muscles, unspecified" at bounding box center [734, 289] width 131 height 31
checkbox input "true"
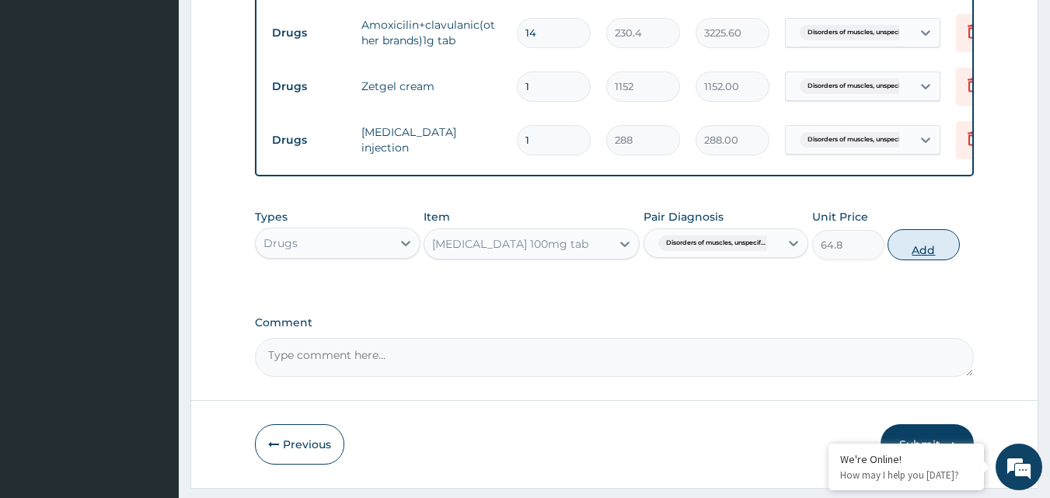
click at [899, 256] on button "Add" at bounding box center [924, 244] width 72 height 31
type input "0"
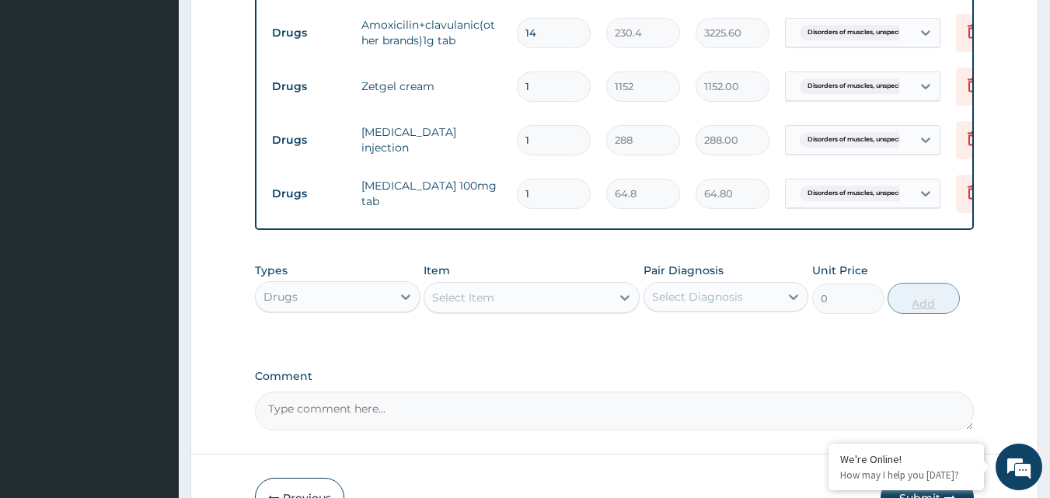
type input "10"
type input "648.00"
type input "10"
click at [575, 383] on label "Comment" at bounding box center [615, 376] width 720 height 13
click at [575, 392] on textarea "Comment" at bounding box center [615, 411] width 720 height 39
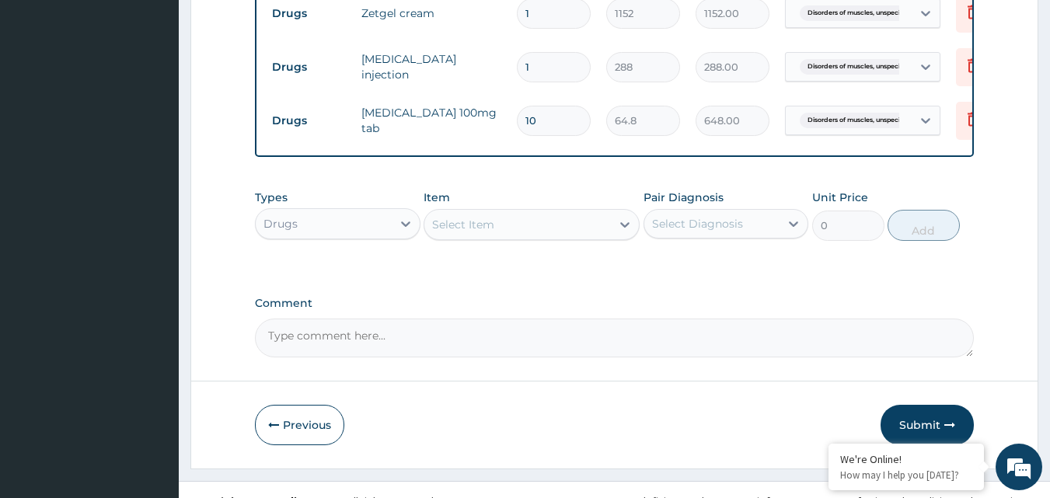
scroll to position [775, 0]
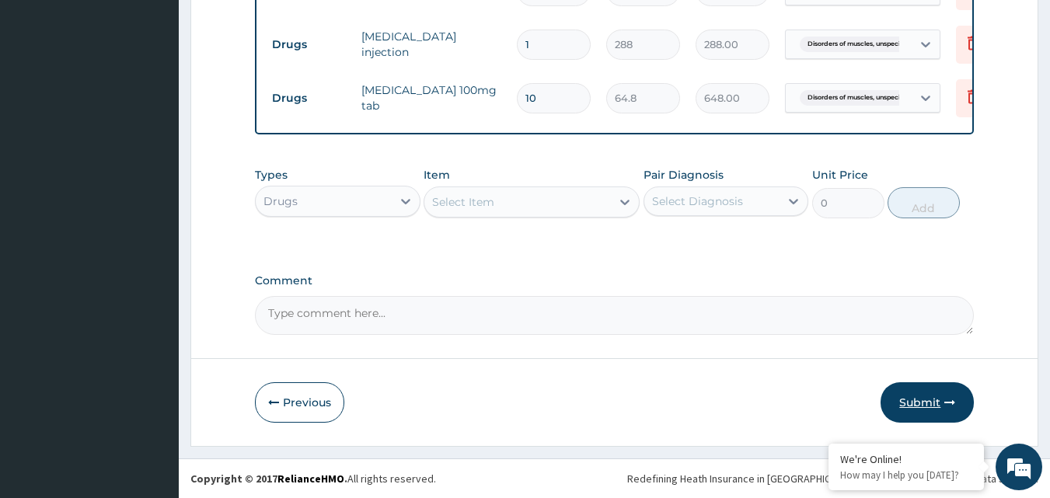
click at [911, 406] on button "Submit" at bounding box center [927, 402] width 93 height 40
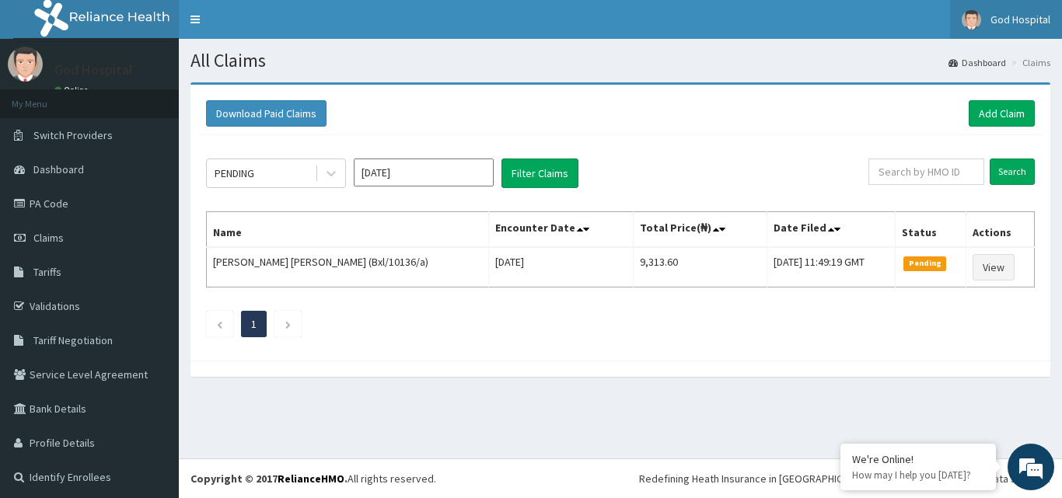
click at [1010, 19] on span "God Hospital" at bounding box center [1020, 19] width 60 height 14
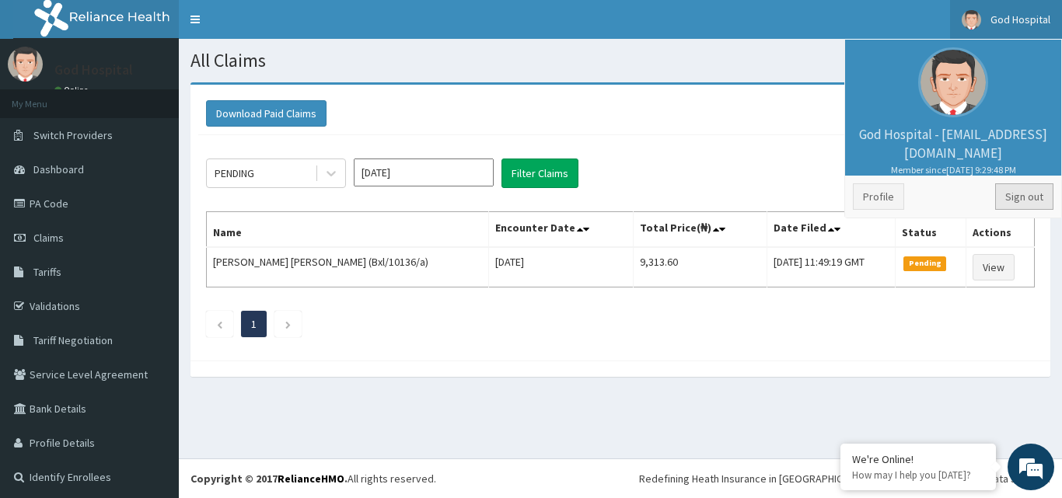
click at [1002, 208] on link "Sign out" at bounding box center [1024, 196] width 58 height 26
